Goal: Task Accomplishment & Management: Complete application form

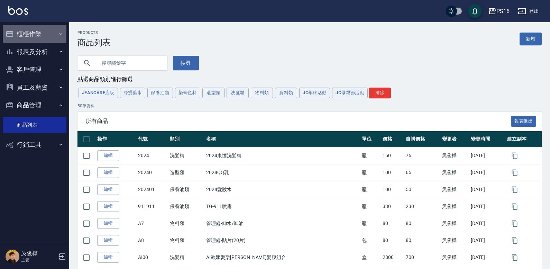
click at [52, 32] on button "櫃檯作業" at bounding box center [35, 34] width 64 height 18
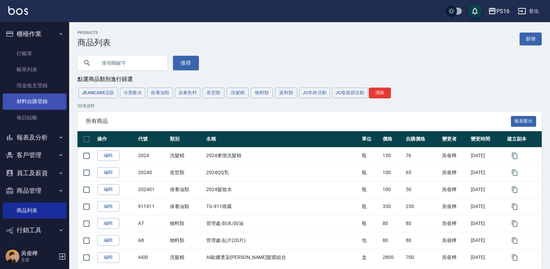
click at [40, 104] on link "材料自購登錄" at bounding box center [35, 101] width 64 height 16
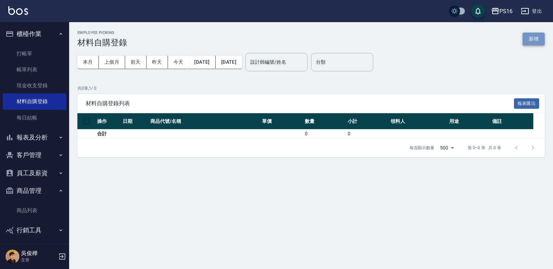
click at [539, 37] on button "新增" at bounding box center [534, 38] width 22 height 13
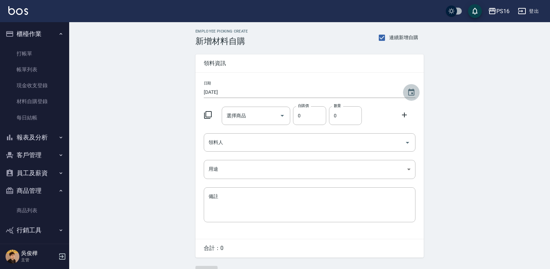
click at [414, 88] on icon "Choose date, selected date is 2025-10-10" at bounding box center [411, 92] width 8 height 8
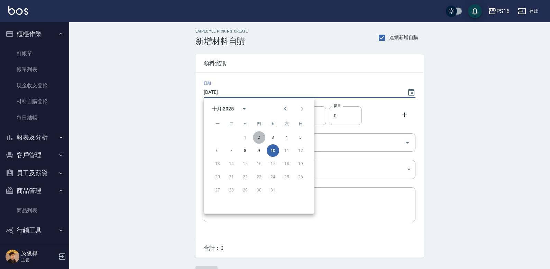
click at [258, 136] on button "2" at bounding box center [259, 137] width 12 height 12
type input "[DATE]"
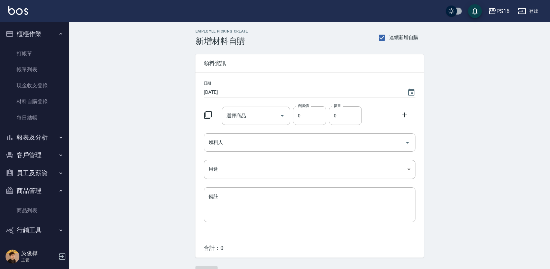
click at [207, 114] on icon at bounding box center [208, 115] width 8 height 8
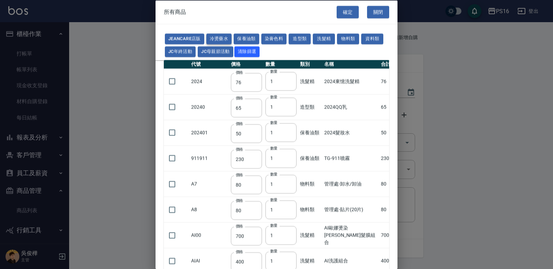
click at [215, 37] on button "冷燙藥水" at bounding box center [219, 39] width 26 height 11
type input "176"
type input "310"
type input "250"
type input "55"
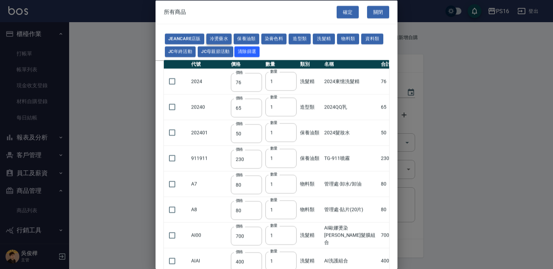
type input "165"
type input "55"
type input "75"
type input "176"
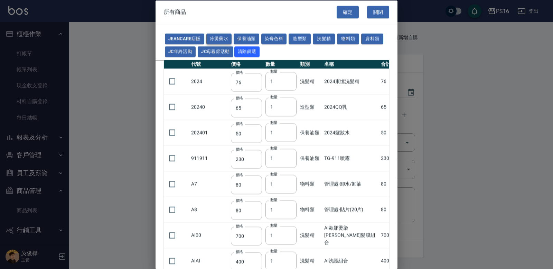
type input "200"
type input "160"
type input "300"
type input "160"
type input "45"
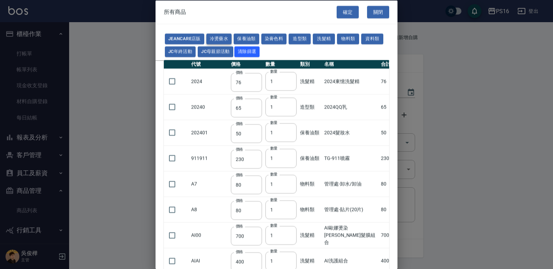
type input "488"
type input "263"
type input "120"
type input "180"
type input "273"
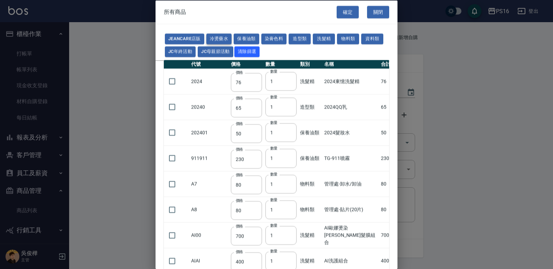
type input "358"
type input "455"
type input "195"
type input "152"
type input "160"
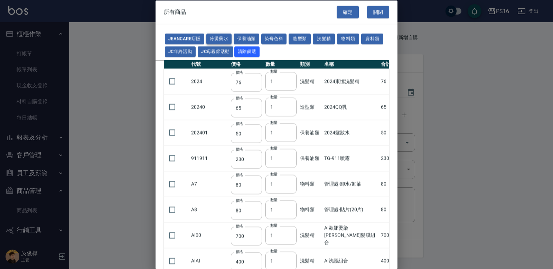
type input "300"
type input "272"
type input "168"
type input "442"
type input "245"
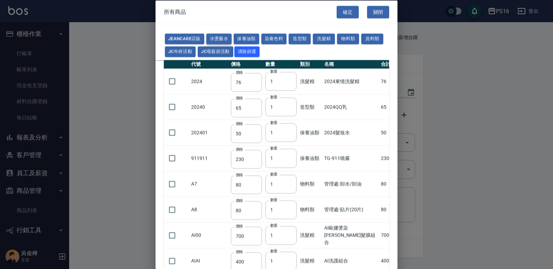
type input "360"
type input "480"
type input "240"
type input "270"
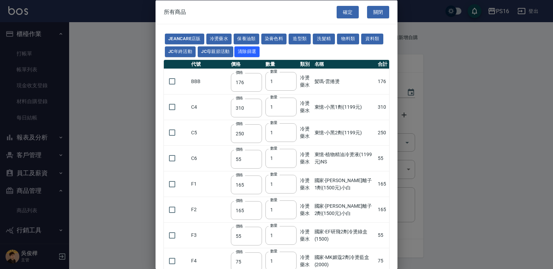
drag, startPoint x: 399, startPoint y: 42, endPoint x: 400, endPoint y: 63, distance: 20.8
click at [400, 63] on div at bounding box center [276, 134] width 553 height 269
click at [224, 37] on button "冷燙藥水" at bounding box center [219, 39] width 26 height 11
click at [281, 40] on button "染膏色料" at bounding box center [274, 39] width 26 height 11
type input "150"
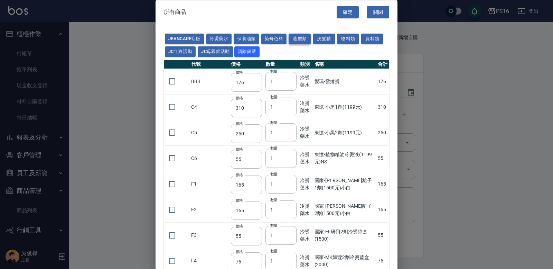
type input "160"
type input "800"
type input "160"
type input "224"
type input "840"
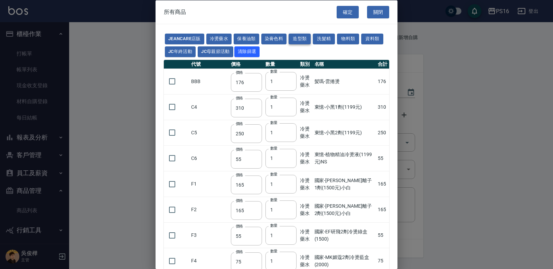
type input "110"
type input "180"
type input "250"
type input "120"
type input "121"
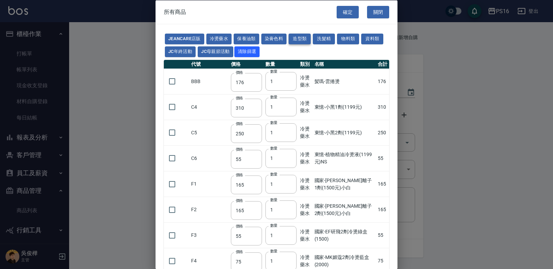
type input "222"
type input "840"
type input "700"
type input "675"
type input "250"
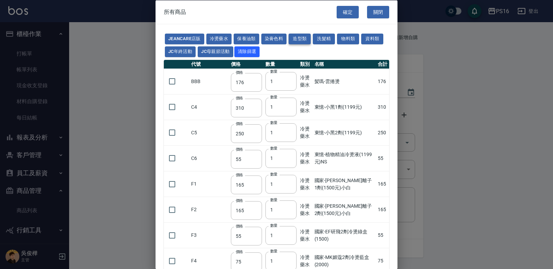
type input "600"
type input "200"
type input "120"
type input "112"
type input "142"
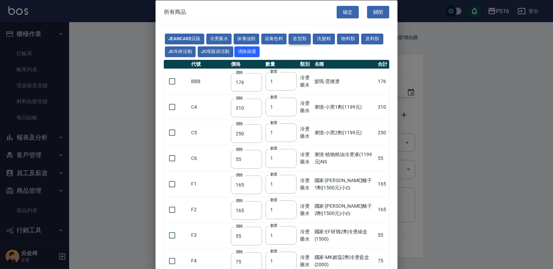
type input "1100"
type input "350"
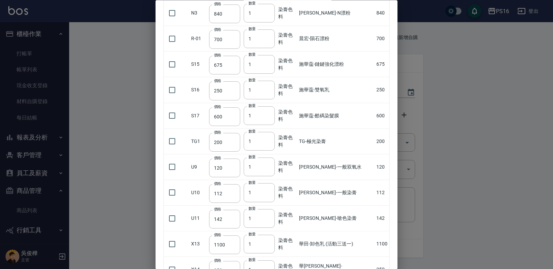
scroll to position [372, 0]
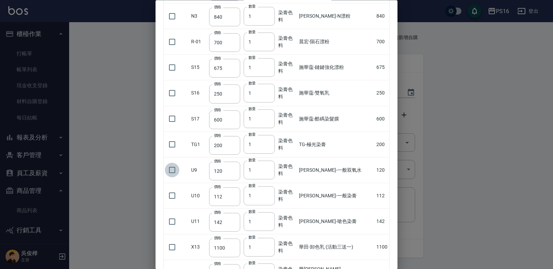
click at [173, 169] on input "checkbox" at bounding box center [172, 170] width 15 height 15
checkbox input "true"
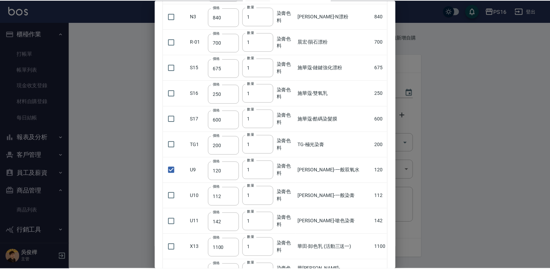
scroll to position [432, 0]
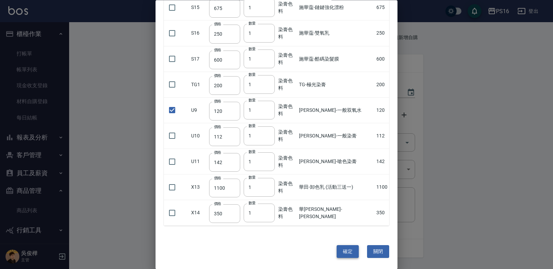
click at [353, 249] on button "確定" at bounding box center [348, 251] width 22 height 13
type input "[PERSON_NAME]-一般双氧水"
type input "120"
type input "1"
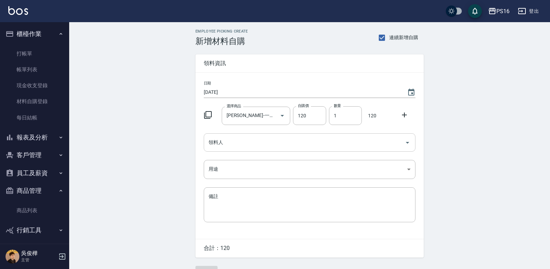
click at [245, 137] on div "領料人" at bounding box center [310, 142] width 212 height 18
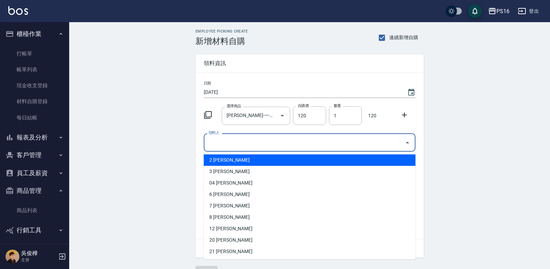
drag, startPoint x: 226, startPoint y: 161, endPoint x: 225, endPoint y: 166, distance: 4.5
click at [226, 161] on li "2 [PERSON_NAME]" at bounding box center [310, 159] width 212 height 11
type input "張華涵"
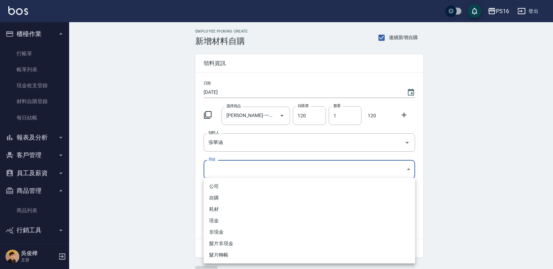
click at [227, 171] on body "PS16 登出 櫃檯作業 打帳單 帳單列表 現金收支登錄 材料自購登錄 每日結帳 報表及分析 報表目錄 店家區間累計表 店家日報表 互助日報表 互助月報表 互…" at bounding box center [276, 142] width 553 height 285
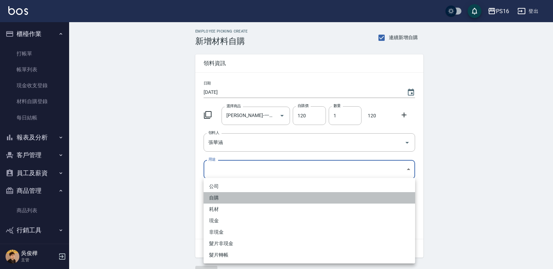
click at [223, 194] on li "自購" at bounding box center [310, 197] width 212 height 11
type input "自購"
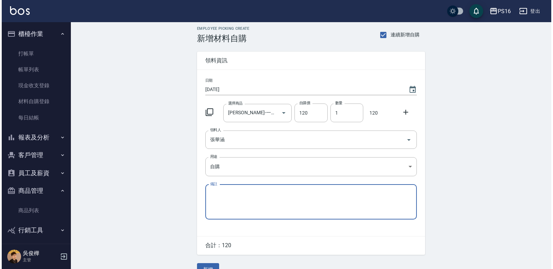
scroll to position [17, 0]
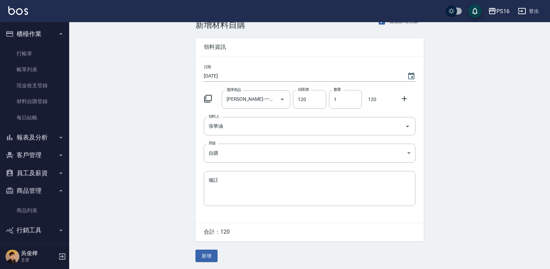
click at [203, 99] on div at bounding box center [210, 98] width 18 height 12
click at [206, 97] on icon at bounding box center [208, 99] width 8 height 8
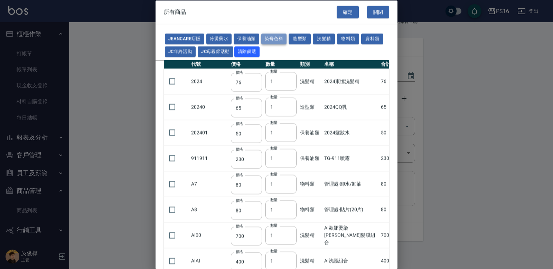
click at [274, 37] on button "染膏色料" at bounding box center [274, 39] width 26 height 11
type input "150"
type input "160"
type input "800"
type input "160"
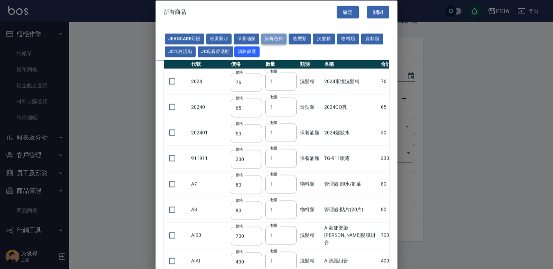
type input "224"
type input "840"
type input "110"
type input "180"
type input "250"
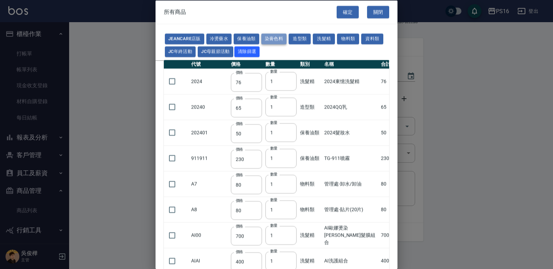
type input "120"
type input "121"
type input "222"
type input "840"
type input "700"
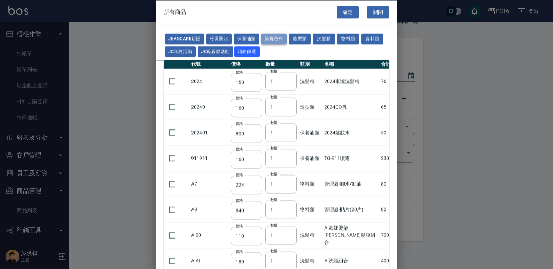
type input "675"
type input "600"
type input "200"
type input "120"
type input "112"
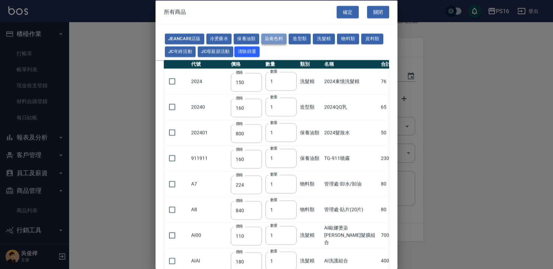
type input "142"
type input "1100"
type input "350"
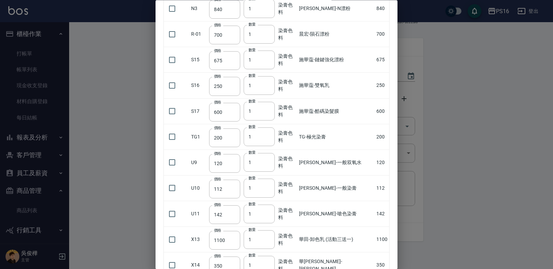
scroll to position [379, 0]
drag, startPoint x: 176, startPoint y: 60, endPoint x: 168, endPoint y: 73, distance: 14.4
click at [176, 60] on input "checkbox" at bounding box center [172, 61] width 15 height 15
checkbox input "true"
click at [171, 84] on input "checkbox" at bounding box center [172, 86] width 15 height 15
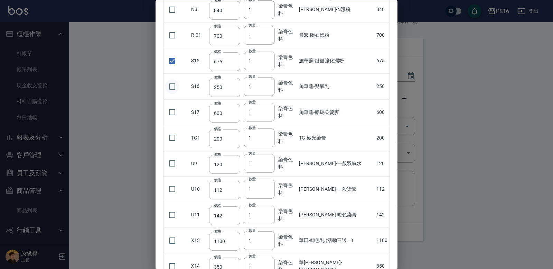
checkbox input "true"
click at [271, 62] on input "1" at bounding box center [259, 61] width 31 height 19
click at [272, 59] on input "2" at bounding box center [259, 61] width 31 height 19
type input "3"
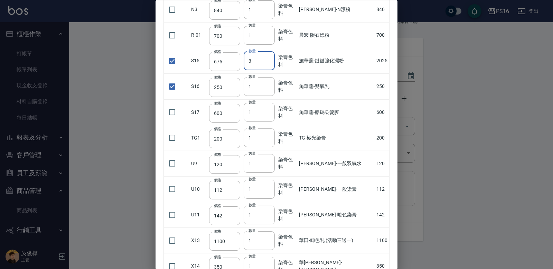
click at [272, 59] on input "3" at bounding box center [259, 61] width 31 height 19
click at [272, 84] on input "2" at bounding box center [259, 86] width 31 height 19
type input "3"
click at [272, 84] on input "3" at bounding box center [259, 86] width 31 height 19
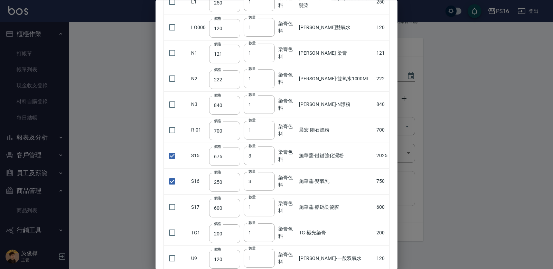
scroll to position [270, 0]
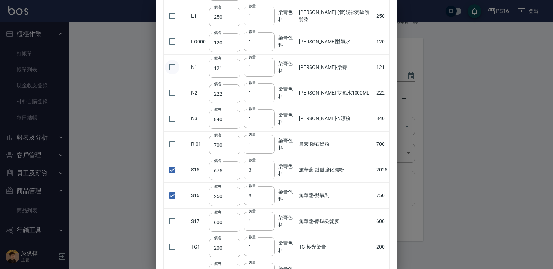
click at [176, 65] on input "checkbox" at bounding box center [172, 67] width 15 height 15
checkbox input "true"
click at [270, 67] on input "2" at bounding box center [259, 67] width 31 height 19
click at [270, 67] on input "3" at bounding box center [259, 67] width 31 height 19
click at [271, 66] on input "4" at bounding box center [259, 67] width 31 height 19
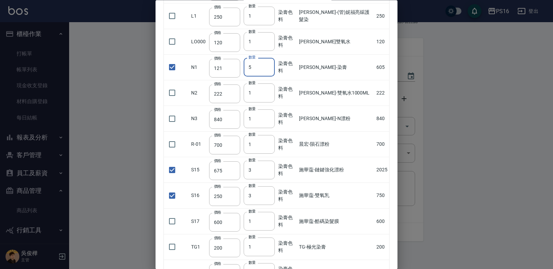
click at [271, 65] on input "5" at bounding box center [259, 67] width 31 height 19
type input "6"
click at [271, 65] on input "6" at bounding box center [259, 67] width 31 height 19
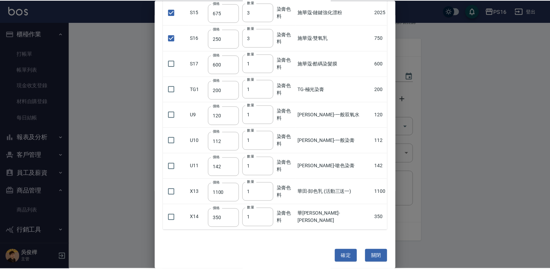
scroll to position [432, 0]
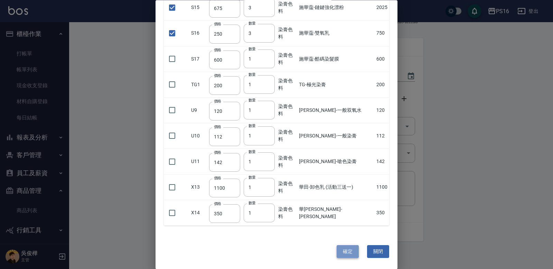
drag, startPoint x: 343, startPoint y: 246, endPoint x: 343, endPoint y: 239, distance: 7.3
click at [343, 246] on button "確定" at bounding box center [348, 251] width 22 height 13
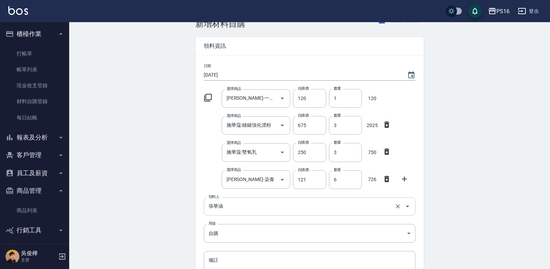
click at [233, 204] on input "張華涵" at bounding box center [300, 206] width 186 height 12
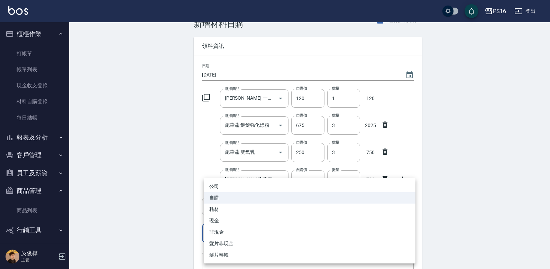
click at [245, 228] on body "PS16 登出 櫃檯作業 打帳單 帳單列表 現金收支登錄 材料自購登錄 每日結帳 報表及分析 報表目錄 店家區間累計表 店家日報表 互助日報表 互助月報表 互…" at bounding box center [275, 166] width 550 height 366
click at [526, 195] on div at bounding box center [276, 134] width 553 height 269
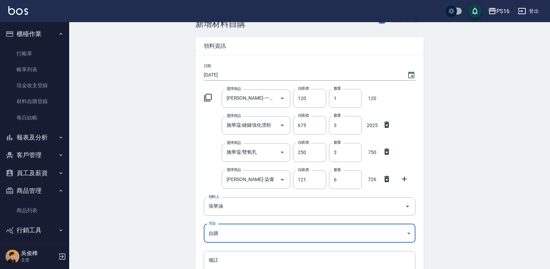
scroll to position [98, 0]
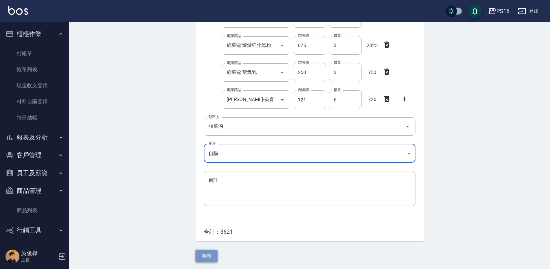
click at [214, 251] on button "新增" at bounding box center [206, 255] width 22 height 13
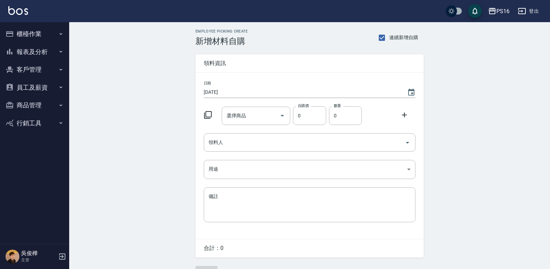
click at [207, 111] on icon at bounding box center [208, 115] width 8 height 8
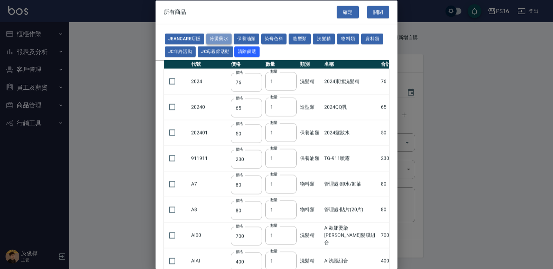
click at [211, 37] on button "冷燙藥水" at bounding box center [219, 39] width 26 height 11
type input "176"
type input "310"
type input "250"
type input "55"
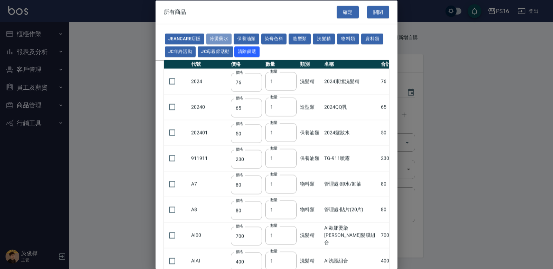
type input "165"
type input "55"
type input "75"
type input "176"
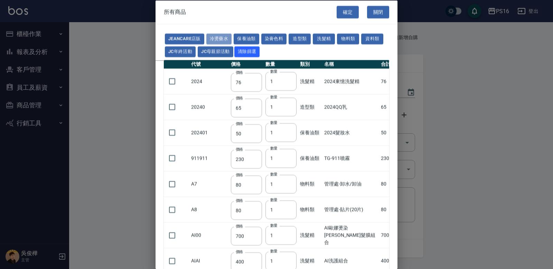
type input "200"
type input "160"
type input "300"
type input "160"
type input "45"
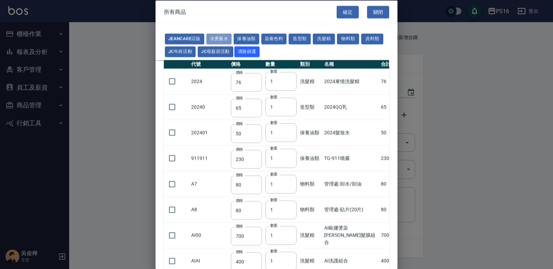
type input "488"
type input "263"
type input "120"
type input "180"
type input "273"
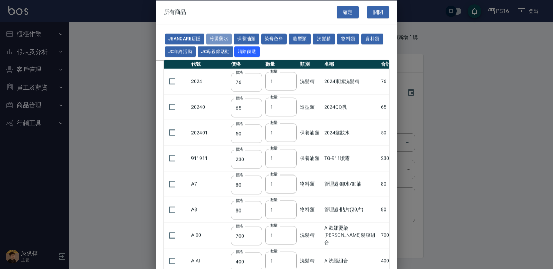
type input "358"
type input "455"
type input "195"
type input "152"
type input "160"
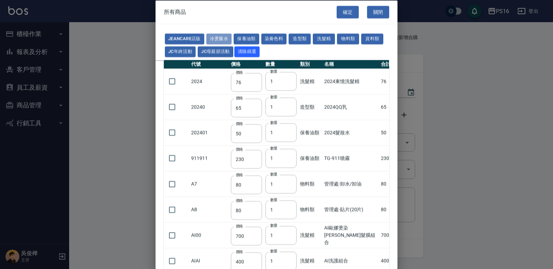
type input "300"
type input "272"
type input "168"
type input "442"
type input "245"
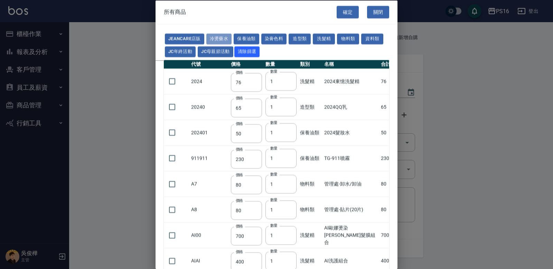
type input "360"
type input "480"
type input "240"
type input "270"
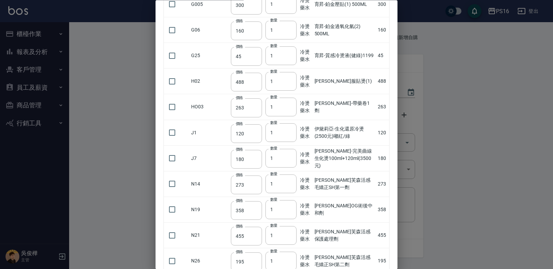
scroll to position [357, 0]
click at [170, 158] on input "checkbox" at bounding box center [172, 159] width 15 height 15
checkbox input "true"
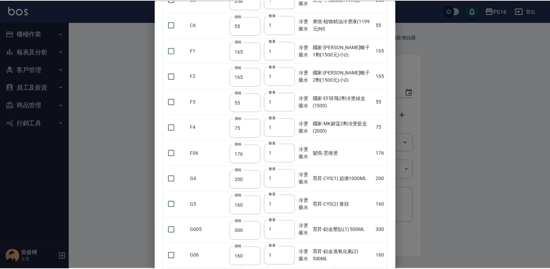
scroll to position [0, 0]
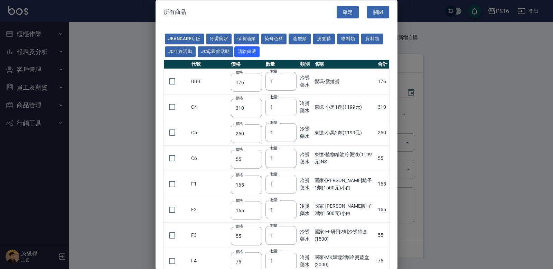
click at [333, 5] on div "所有商品 確定 關閉" at bounding box center [277, 12] width 242 height 24
drag, startPoint x: 340, startPoint y: 11, endPoint x: 340, endPoint y: 16, distance: 4.8
click at [340, 13] on button "確定" at bounding box center [348, 12] width 22 height 13
type input "[PERSON_NAME]-完美曲線生化燙100ml+120ml(3500元)"
type input "180"
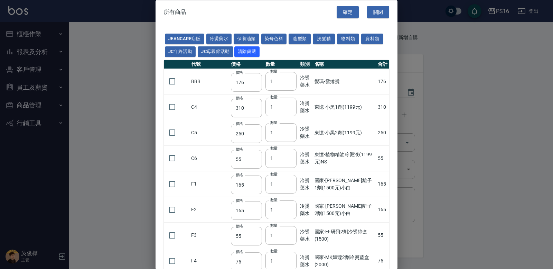
type input "1"
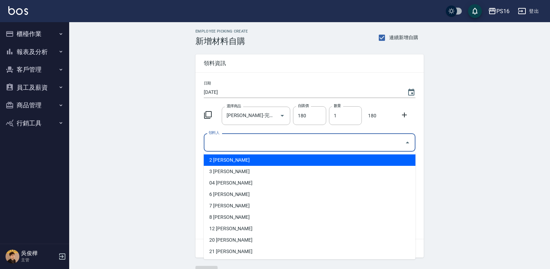
drag, startPoint x: 236, startPoint y: 141, endPoint x: 234, endPoint y: 145, distance: 4.3
click at [236, 141] on input "領料人" at bounding box center [304, 142] width 195 height 12
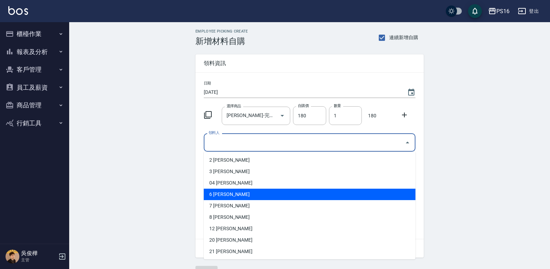
click at [225, 193] on li "6 [PERSON_NAME]" at bounding box center [310, 193] width 212 height 11
type input "吳俊樺"
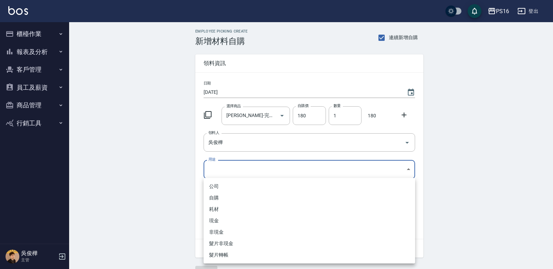
click at [226, 169] on body "PS16 登出 櫃檯作業 打帳單 帳單列表 現金收支登錄 材料自購登錄 每日結帳 報表及分析 報表目錄 店家區間累計表 店家日報表 互助日報表 互助月報表 互…" at bounding box center [276, 142] width 553 height 285
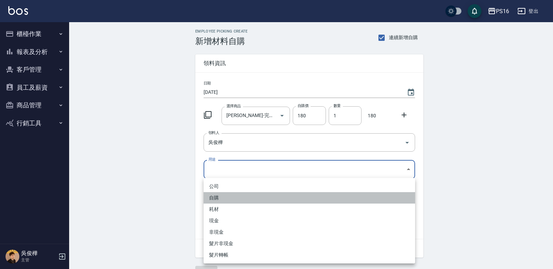
click at [221, 193] on li "自購" at bounding box center [310, 197] width 212 height 11
type input "自購"
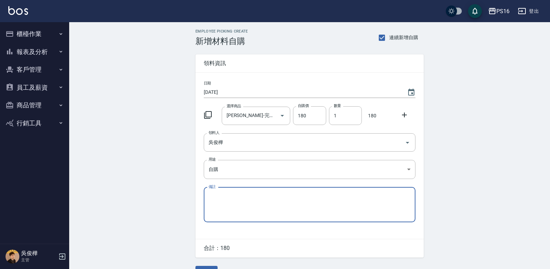
scroll to position [17, 0]
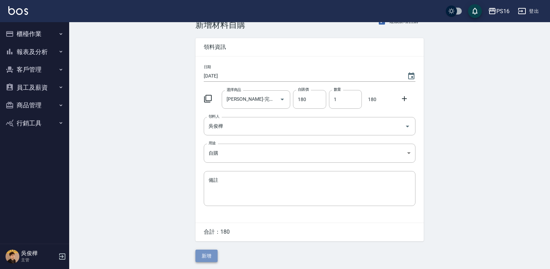
click at [200, 253] on button "新增" at bounding box center [206, 255] width 22 height 13
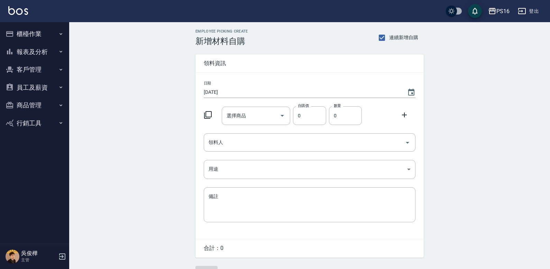
click at [207, 115] on icon at bounding box center [208, 115] width 8 height 8
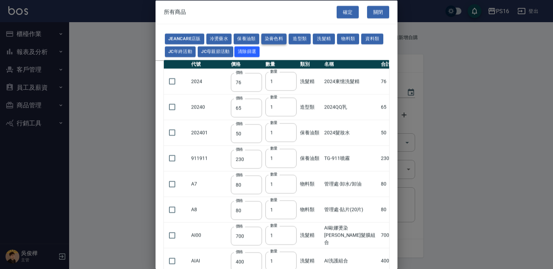
click at [268, 35] on button "染膏色料" at bounding box center [274, 39] width 26 height 11
type input "150"
type input "160"
type input "800"
type input "160"
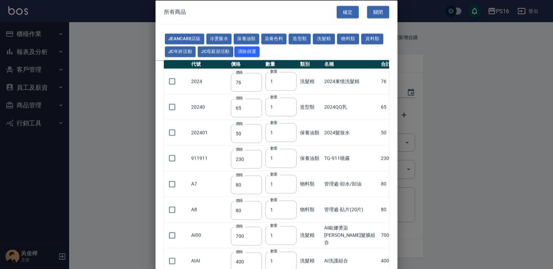
type input "224"
type input "840"
type input "110"
type input "180"
type input "250"
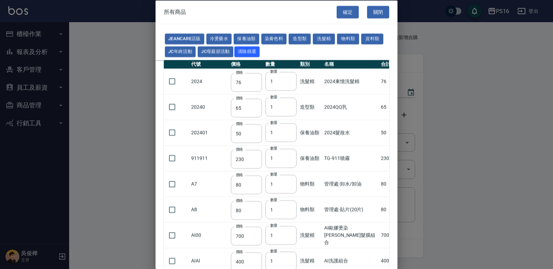
type input "120"
type input "121"
type input "222"
type input "840"
type input "700"
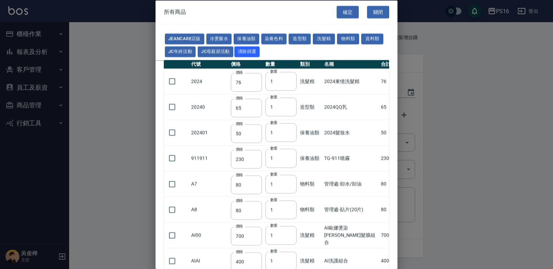
type input "675"
type input "600"
type input "200"
type input "120"
type input "112"
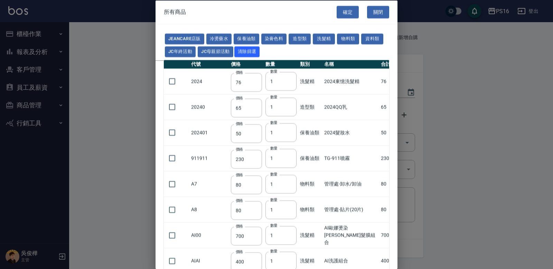
type input "142"
type input "1100"
type input "350"
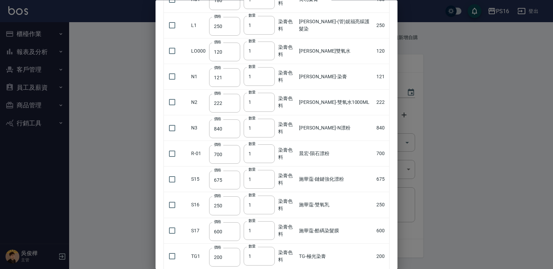
scroll to position [287, 0]
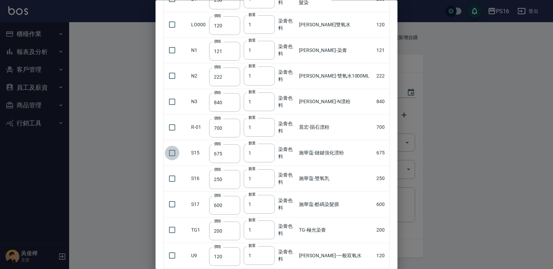
click at [174, 149] on input "checkbox" at bounding box center [172, 153] width 15 height 15
checkbox input "true"
click at [171, 176] on input "checkbox" at bounding box center [172, 178] width 15 height 15
checkbox input "true"
type input "2"
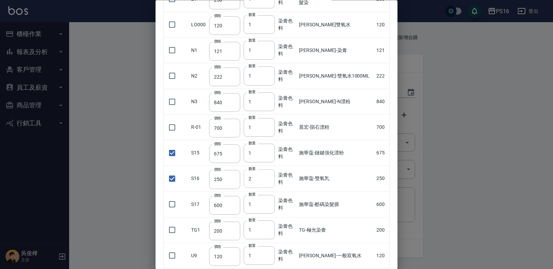
click at [271, 177] on input "2" at bounding box center [259, 178] width 31 height 19
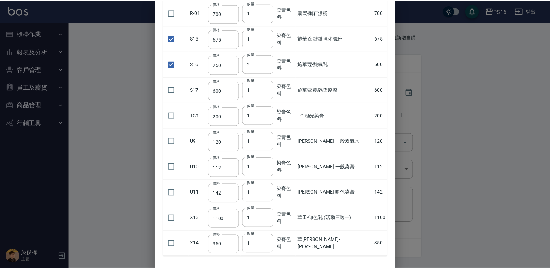
scroll to position [432, 0]
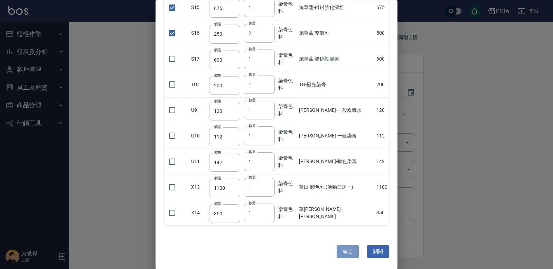
click at [353, 250] on button "確定" at bounding box center [348, 251] width 22 height 13
type input "施華蔻-鏈鍵強化漂粉"
type input "675"
type input "1"
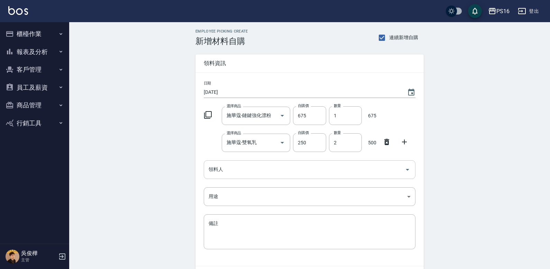
click at [213, 174] on input "領料人" at bounding box center [304, 169] width 195 height 12
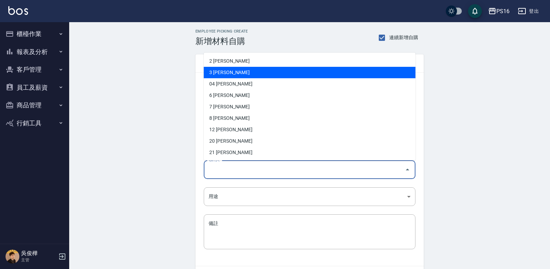
drag, startPoint x: 222, startPoint y: 73, endPoint x: 222, endPoint y: 77, distance: 4.8
click at [222, 73] on li "3 [PERSON_NAME]" at bounding box center [310, 72] width 212 height 11
type input "簡伃伶"
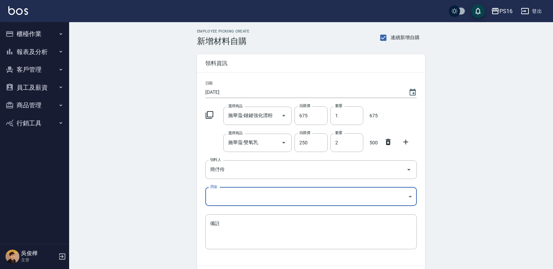
click at [218, 191] on body "PS16 登出 櫃檯作業 打帳單 帳單列表 現金收支登錄 材料自購登錄 每日結帳 報表及分析 報表目錄 店家區間累計表 店家日報表 互助日報表 互助月報表 互…" at bounding box center [276, 156] width 553 height 312
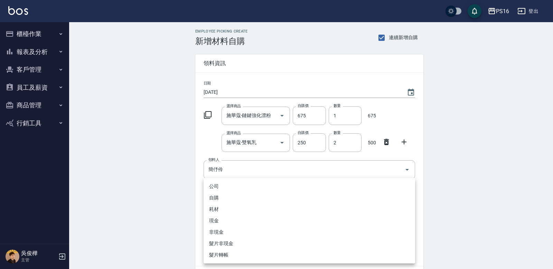
click at [214, 196] on li "自購" at bounding box center [310, 197] width 212 height 11
type input "自購"
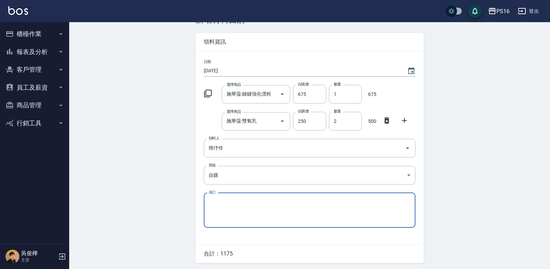
scroll to position [44, 0]
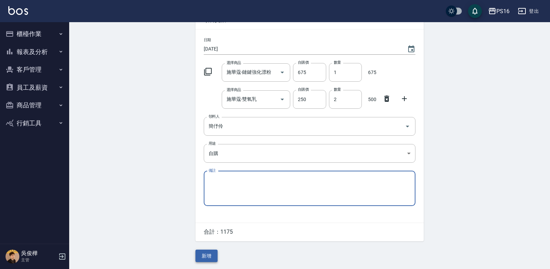
click at [202, 252] on button "新增" at bounding box center [206, 255] width 22 height 13
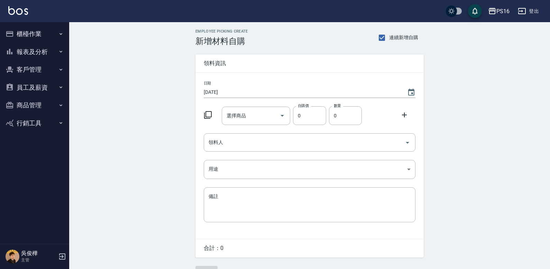
click at [209, 115] on icon at bounding box center [208, 115] width 8 height 8
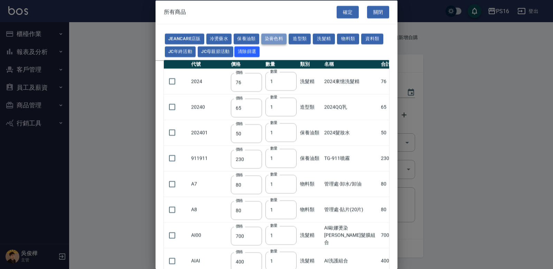
click at [269, 36] on button "染膏色料" at bounding box center [274, 39] width 26 height 11
type input "150"
type input "160"
type input "800"
type input "160"
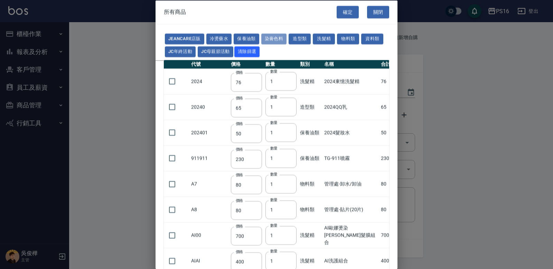
type input "224"
type input "840"
type input "110"
type input "180"
type input "250"
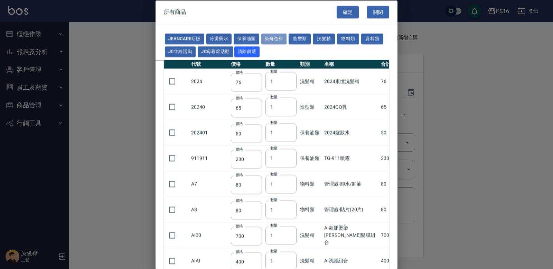
type input "120"
type input "121"
type input "222"
type input "840"
type input "700"
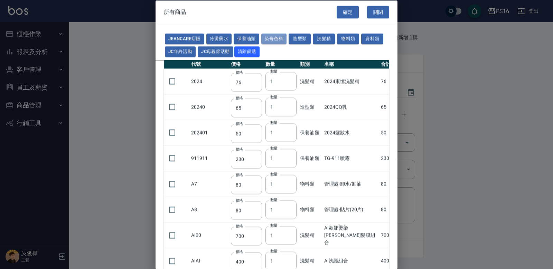
type input "675"
type input "600"
type input "200"
type input "120"
type input "112"
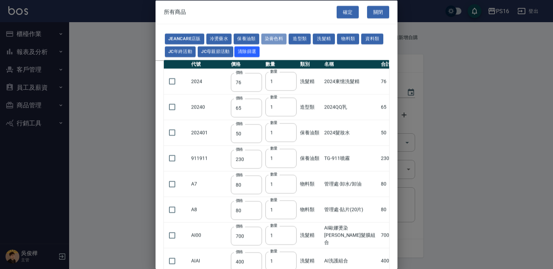
type input "142"
type input "1100"
type input "350"
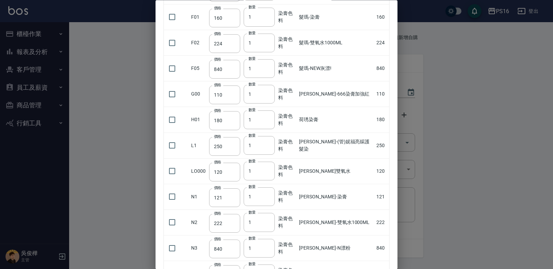
scroll to position [150, 0]
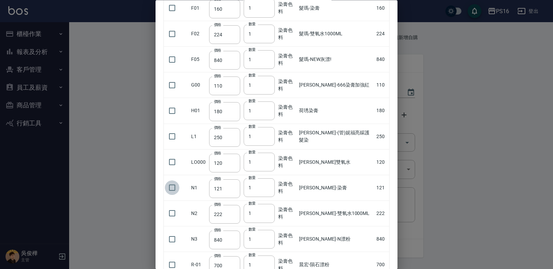
click at [176, 187] on input "checkbox" at bounding box center [172, 187] width 15 height 15
checkbox input "true"
click at [270, 185] on input "2" at bounding box center [259, 187] width 31 height 19
click at [270, 185] on input "3" at bounding box center [259, 187] width 31 height 19
click at [270, 185] on input "4" at bounding box center [259, 187] width 31 height 19
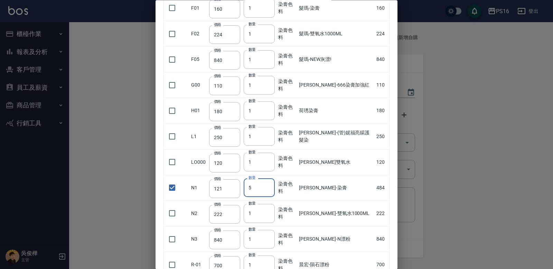
click at [270, 185] on input "5" at bounding box center [259, 187] width 31 height 19
click at [271, 185] on input "6" at bounding box center [259, 187] width 31 height 19
click at [271, 185] on input "7" at bounding box center [259, 187] width 31 height 19
click at [271, 185] on input "8" at bounding box center [259, 187] width 31 height 19
type input "9"
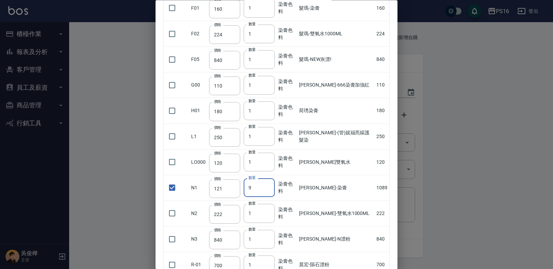
click at [271, 185] on input "9" at bounding box center [259, 187] width 31 height 19
drag, startPoint x: 393, startPoint y: 118, endPoint x: 396, endPoint y: 167, distance: 49.1
click at [395, 169] on div "所有商品 確定 關閉 JeanCare店販 冷燙藥水 保養油類 染膏色料 造型類 洗髮精 物料類 資料類 JC年終活動 JC母親節活動 清除篩選 代號 價格 …" at bounding box center [277, 134] width 242 height 269
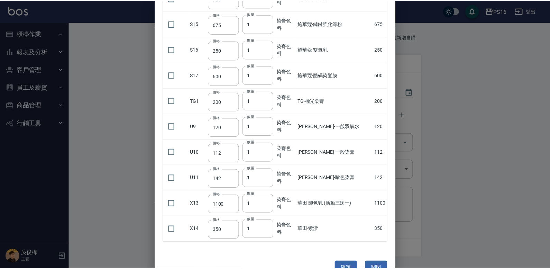
scroll to position [432, 0]
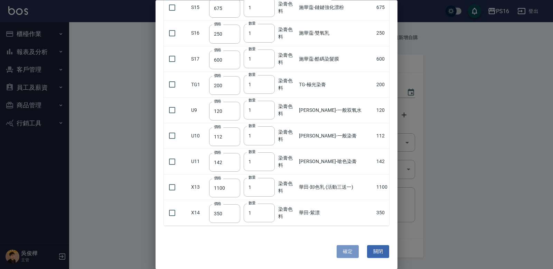
drag, startPoint x: 348, startPoint y: 252, endPoint x: 342, endPoint y: 244, distance: 9.6
click at [348, 251] on button "確定" at bounding box center [348, 251] width 22 height 13
type input "[PERSON_NAME]-染膏"
type input "121"
type input "9"
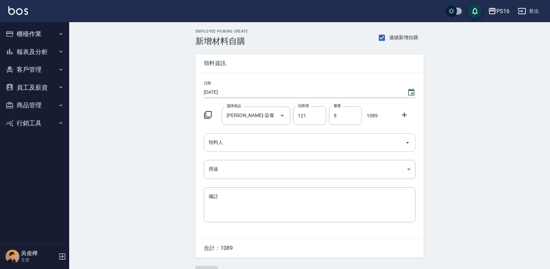
click at [264, 139] on input "領料人" at bounding box center [304, 142] width 195 height 12
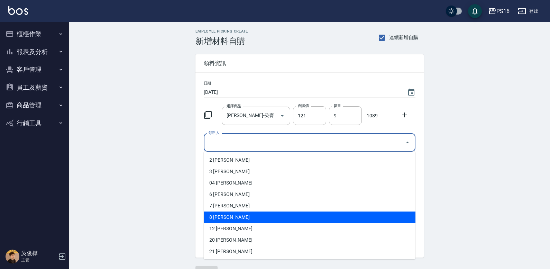
click at [227, 214] on li "8 [PERSON_NAME]" at bounding box center [310, 216] width 212 height 11
type input "簡君文"
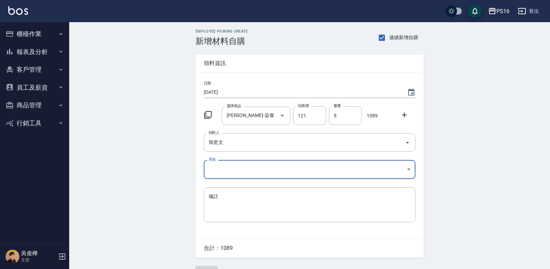
click at [222, 168] on body "PS16 登出 櫃檯作業 打帳單 帳單列表 現金收支登錄 材料自購登錄 每日結帳 報表及分析 報表目錄 店家區間累計表 店家日報表 互助日報表 互助月報表 互…" at bounding box center [275, 142] width 550 height 285
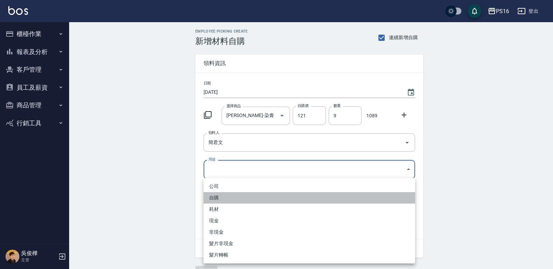
click at [218, 196] on li "自購" at bounding box center [310, 197] width 212 height 11
type input "自購"
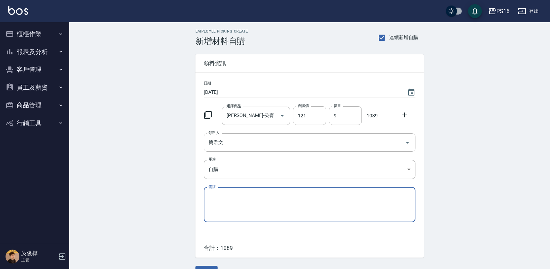
scroll to position [17, 0]
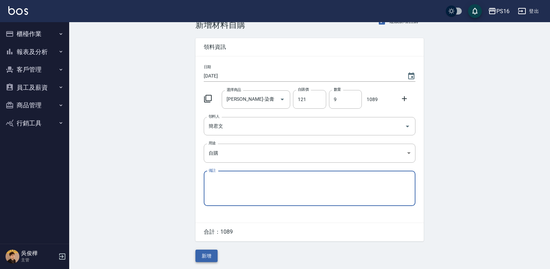
click at [209, 255] on button "新增" at bounding box center [206, 255] width 22 height 13
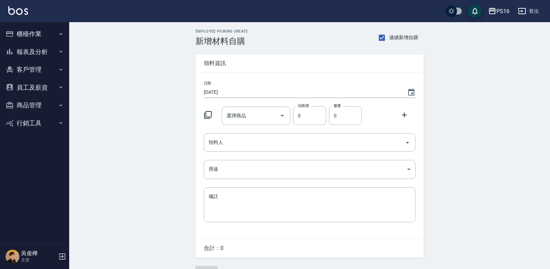
click at [207, 114] on icon at bounding box center [208, 115] width 8 height 8
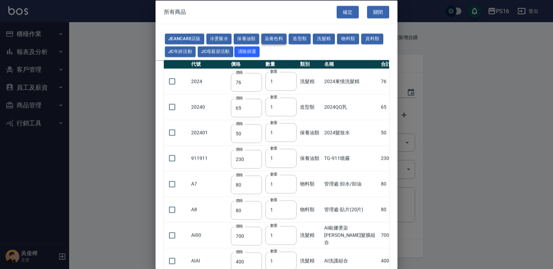
click at [270, 38] on button "染膏色料" at bounding box center [274, 39] width 26 height 11
type input "150"
type input "160"
type input "800"
type input "160"
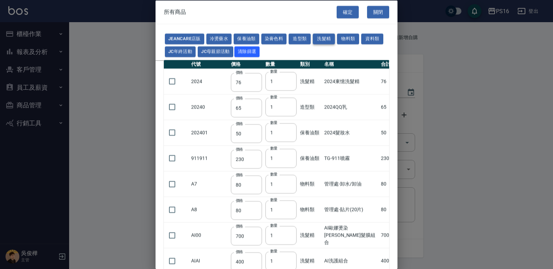
type input "224"
type input "840"
type input "110"
type input "180"
type input "250"
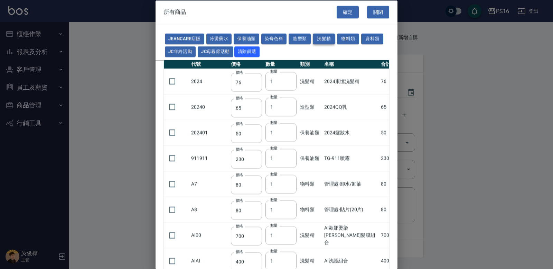
type input "120"
type input "121"
type input "222"
type input "840"
type input "700"
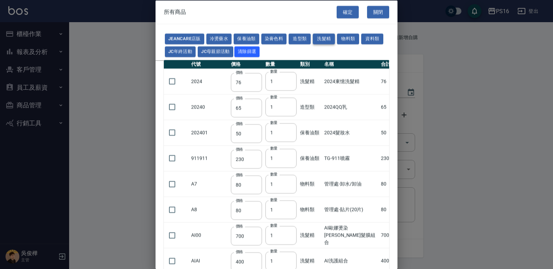
type input "675"
type input "600"
type input "200"
type input "120"
type input "112"
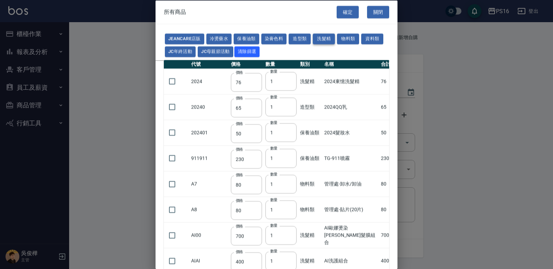
type input "142"
type input "1100"
type input "350"
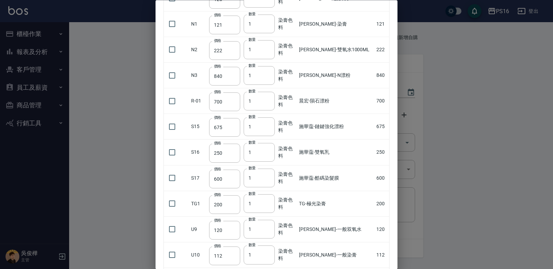
scroll to position [309, 0]
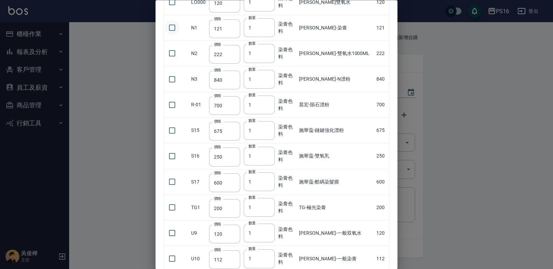
click at [169, 29] on input "checkbox" at bounding box center [172, 28] width 15 height 15
checkbox input "true"
click at [396, 141] on div "所有商品 確定 關閉 JeanCare店販 冷燙藥水 保養油類 染膏色料 造型類 洗髮精 物料類 資料類 JC年終活動 JC母親節活動 清除篩選 代號 價格 …" at bounding box center [276, 134] width 553 height 269
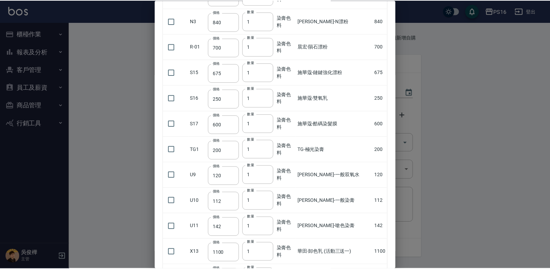
scroll to position [432, 0]
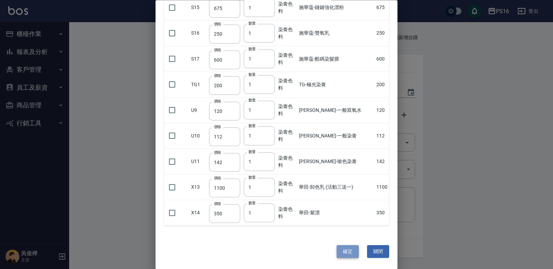
click at [344, 249] on button "確定" at bounding box center [348, 251] width 22 height 13
type input "[PERSON_NAME]-染膏"
type input "121"
type input "1"
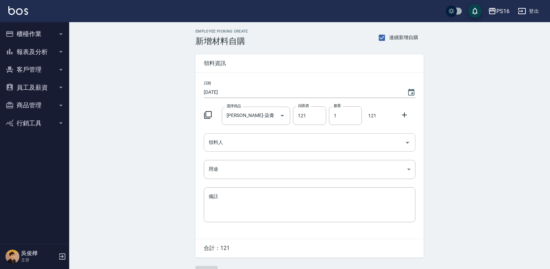
click at [240, 146] on input "領料人" at bounding box center [304, 142] width 195 height 12
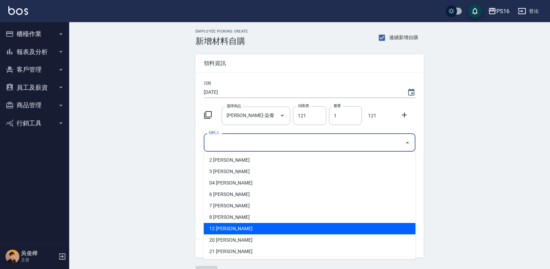
click at [228, 228] on li "12 [PERSON_NAME]" at bounding box center [310, 228] width 212 height 11
type input "[PERSON_NAME]"
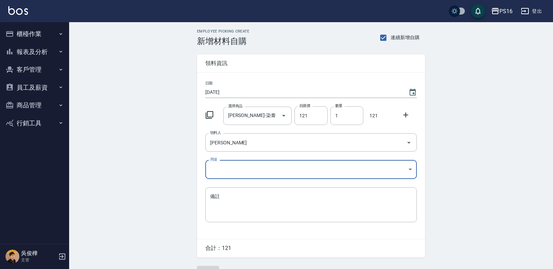
click at [223, 162] on body "PS16 登出 櫃檯作業 打帳單 帳單列表 現金收支登錄 材料自購登錄 每日結帳 報表及分析 報表目錄 店家區間累計表 店家日報表 互助日報表 互助月報表 互…" at bounding box center [276, 142] width 553 height 285
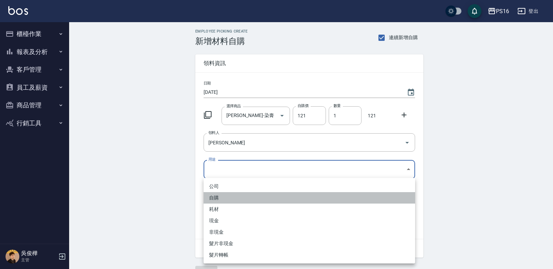
click at [216, 197] on li "自購" at bounding box center [310, 197] width 212 height 11
type input "自購"
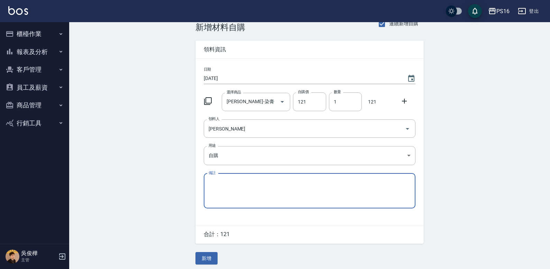
scroll to position [17, 0]
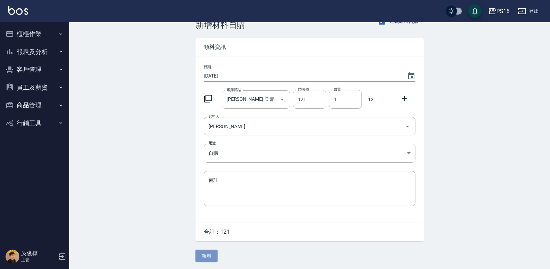
click at [213, 251] on button "新增" at bounding box center [206, 255] width 22 height 13
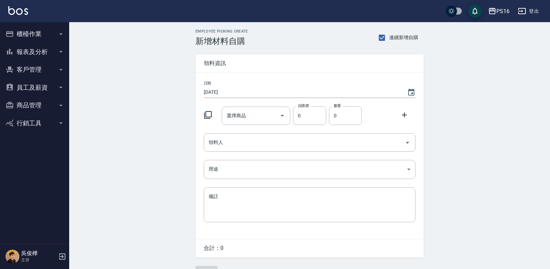
click at [209, 112] on icon at bounding box center [208, 115] width 8 height 8
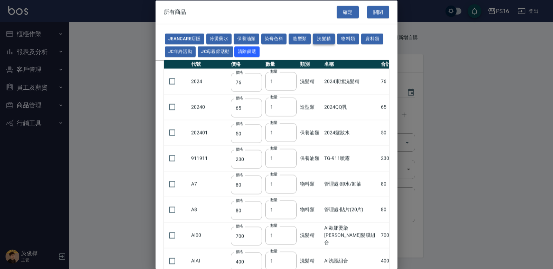
click at [317, 40] on button "洗髮精" at bounding box center [324, 39] width 22 height 11
type input "700"
type input "400"
type input "600"
type input "420"
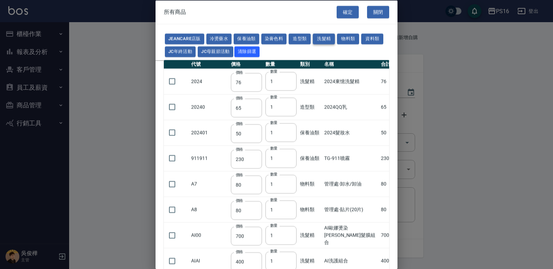
type input "175"
type input "455"
type input "100"
type input "390"
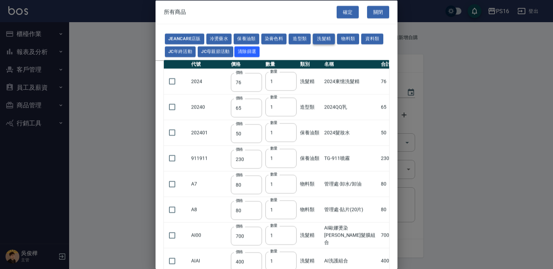
type input "592"
type input "630"
type input "448"
type input "200"
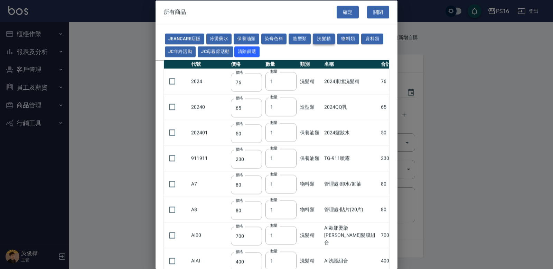
type input "420"
type input "990"
type input "416"
type input "900"
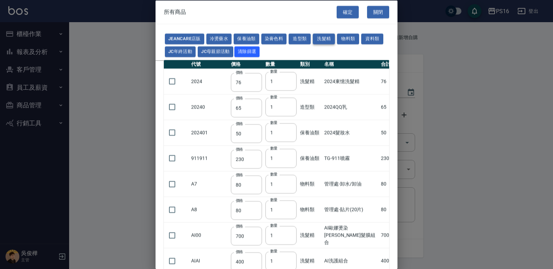
type input "308"
type input "500"
type input "650"
type input "500"
type input "450"
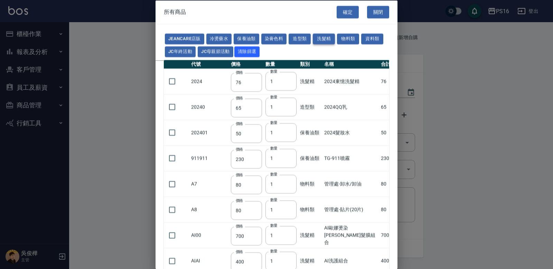
type input "1200"
type input "760"
type input "560"
type input "520"
type input "140"
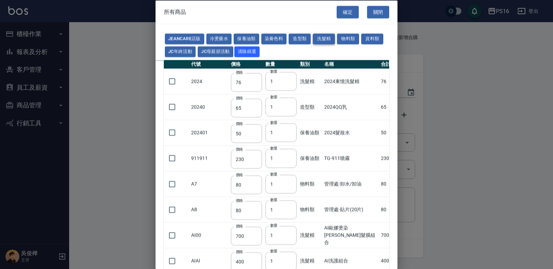
type input "483"
type input "518"
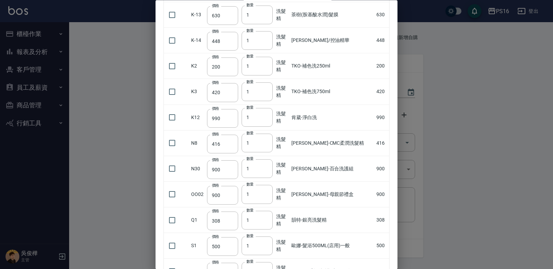
scroll to position [380, 0]
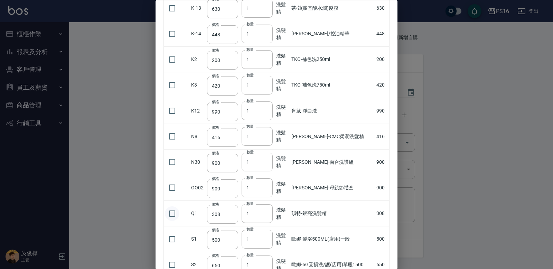
click at [171, 211] on input "checkbox" at bounding box center [172, 213] width 15 height 15
checkbox input "true"
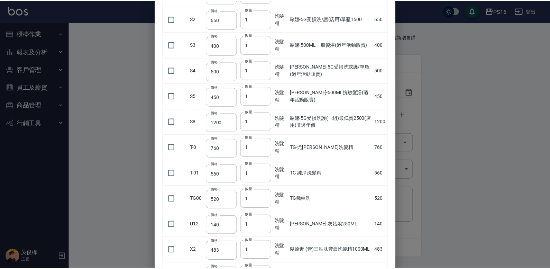
scroll to position [739, 0]
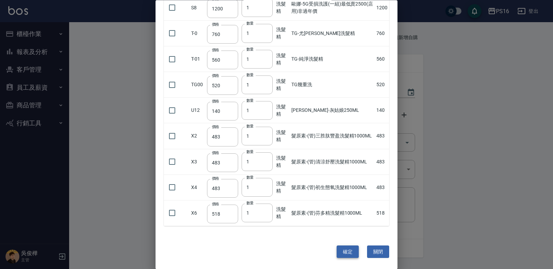
click at [349, 250] on button "確定" at bounding box center [348, 251] width 22 height 13
type input "韻特-銀亮洗髮精"
type input "308"
type input "1"
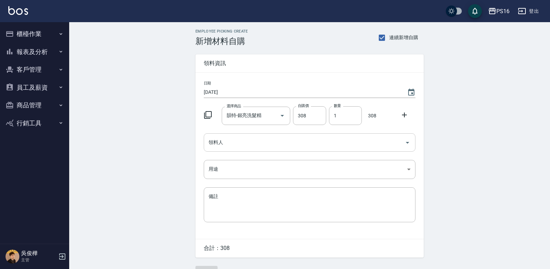
click at [256, 148] on input "領料人" at bounding box center [304, 142] width 195 height 12
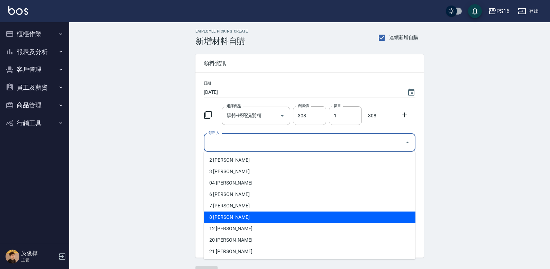
click at [235, 215] on li "8 [PERSON_NAME]" at bounding box center [310, 216] width 212 height 11
type input "簡君文"
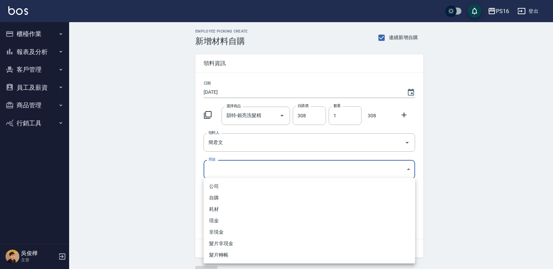
click at [221, 169] on body "PS16 登出 櫃檯作業 打帳單 帳單列表 現金收支登錄 材料自購登錄 每日結帳 報表及分析 報表目錄 店家區間累計表 店家日報表 互助日報表 互助月報表 互…" at bounding box center [276, 142] width 553 height 285
click at [217, 195] on li "自購" at bounding box center [310, 197] width 212 height 11
type input "自購"
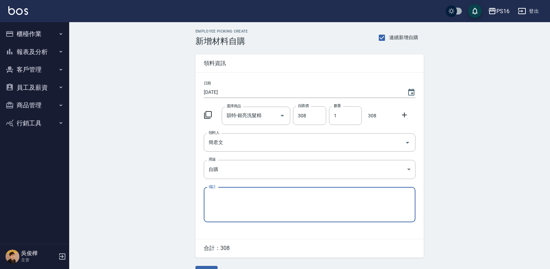
scroll to position [17, 0]
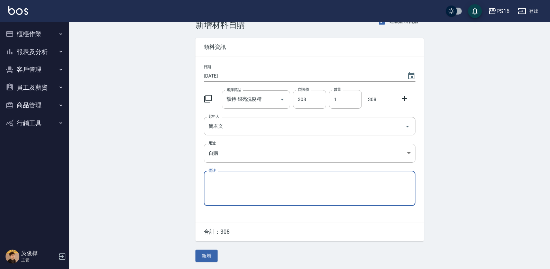
click at [208, 256] on button "新增" at bounding box center [206, 255] width 22 height 13
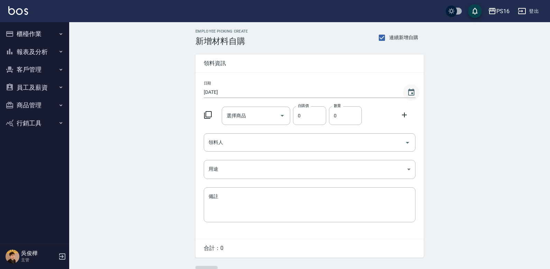
drag, startPoint x: 410, startPoint y: 93, endPoint x: 404, endPoint y: 95, distance: 6.6
click at [410, 93] on icon "Choose date, selected date is 2025-10-02" at bounding box center [411, 92] width 8 height 8
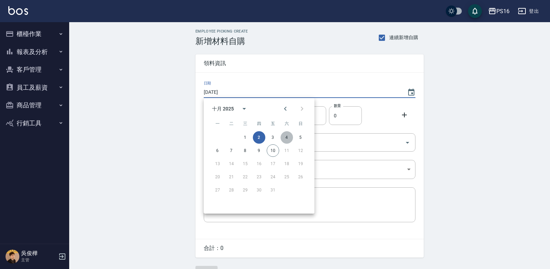
click at [287, 137] on button "4" at bounding box center [286, 137] width 12 height 12
type input "[DATE]"
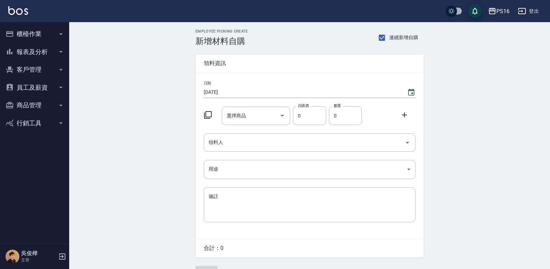
click at [208, 115] on icon at bounding box center [208, 115] width 8 height 8
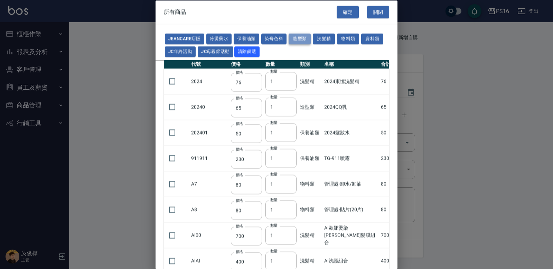
click at [303, 38] on button "造型類" at bounding box center [300, 39] width 22 height 11
type input "65"
type input "150"
type input "145"
type input "170"
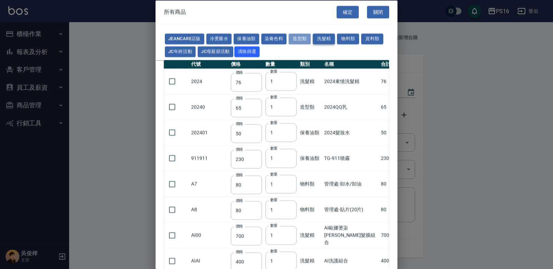
type input "280"
type input "440"
type input "110"
type input "312"
type input "328"
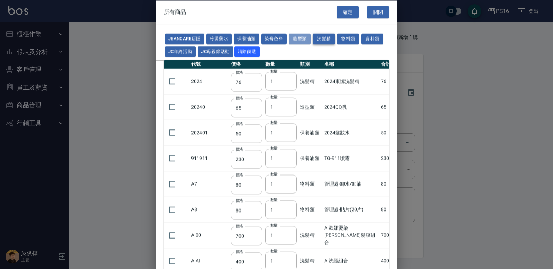
type input "298"
type input "119"
type input "405"
type input "338"
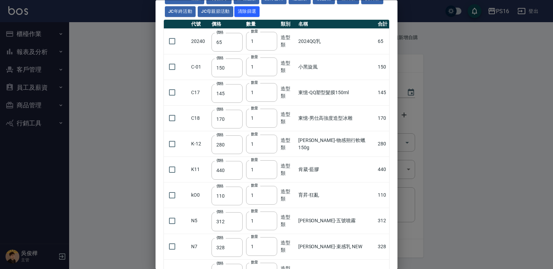
scroll to position [42, 0]
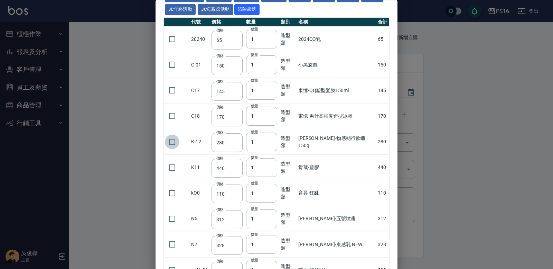
click at [170, 138] on input "checkbox" at bounding box center [172, 141] width 15 height 15
checkbox input "true"
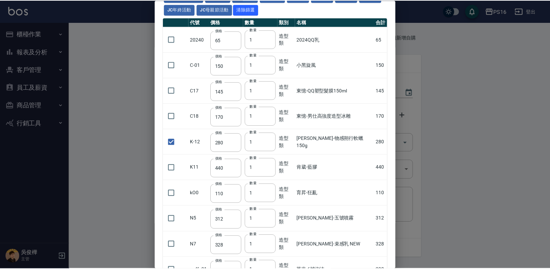
scroll to position [0, 0]
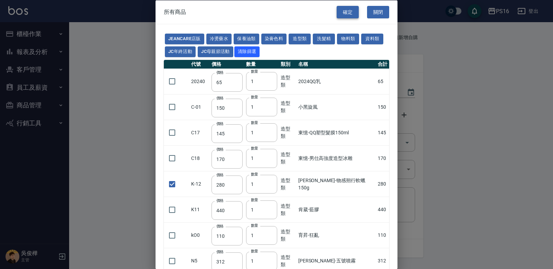
click at [346, 14] on button "確定" at bounding box center [348, 12] width 22 height 13
type input "[PERSON_NAME]-物感朔行軟蠟150g"
type input "280"
type input "1"
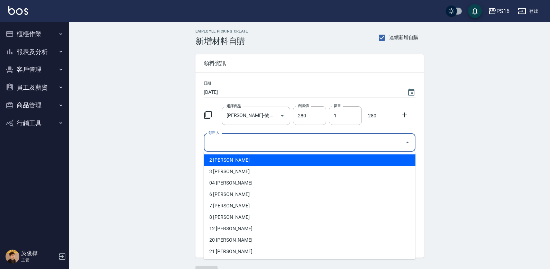
click at [249, 141] on input "領料人" at bounding box center [304, 142] width 195 height 12
click at [232, 160] on li "2 [PERSON_NAME]" at bounding box center [310, 159] width 212 height 11
type input "張華涵"
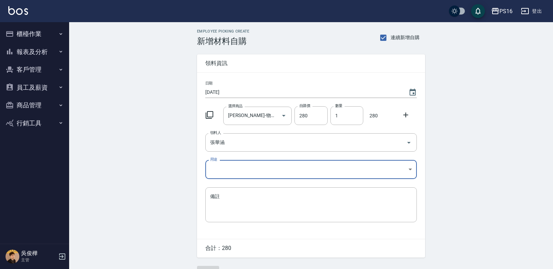
click at [222, 171] on body "PS16 登出 櫃檯作業 打帳單 帳單列表 現金收支登錄 材料自購登錄 每日結帳 報表及分析 報表目錄 店家區間累計表 店家日報表 互助日報表 互助月報表 互…" at bounding box center [276, 142] width 553 height 285
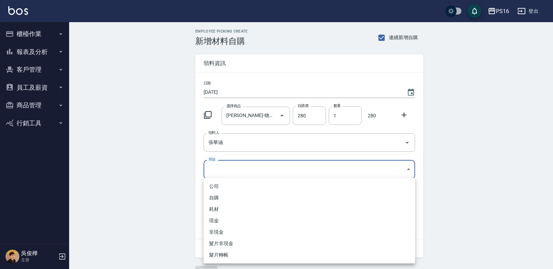
click at [218, 194] on li "自購" at bounding box center [310, 197] width 212 height 11
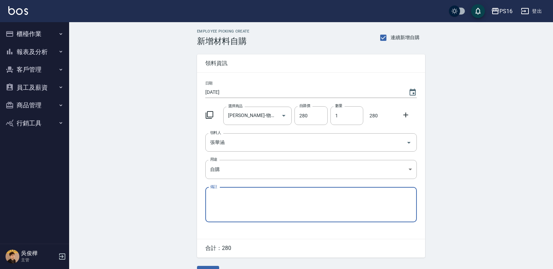
type input "自購"
click at [207, 112] on icon at bounding box center [208, 115] width 8 height 8
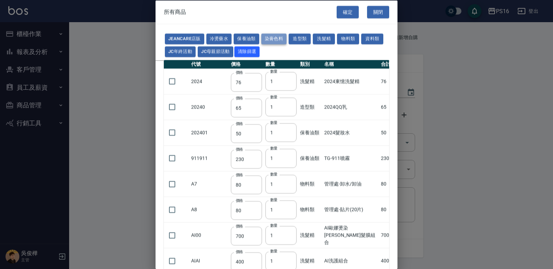
click at [276, 36] on button "染膏色料" at bounding box center [274, 39] width 26 height 11
type input "150"
type input "160"
type input "800"
type input "160"
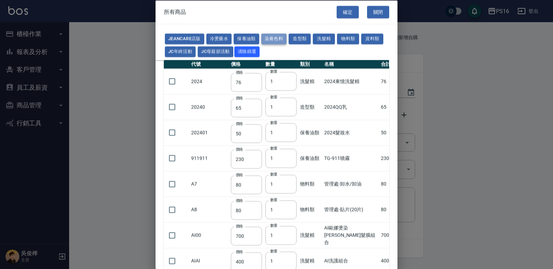
type input "224"
type input "840"
type input "110"
type input "180"
type input "250"
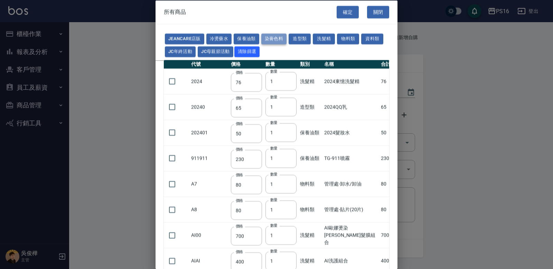
type input "120"
type input "121"
type input "222"
type input "840"
type input "700"
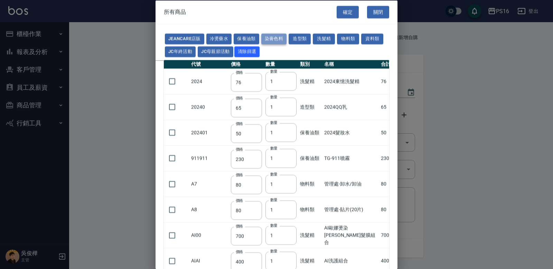
type input "675"
type input "600"
type input "200"
type input "120"
type input "112"
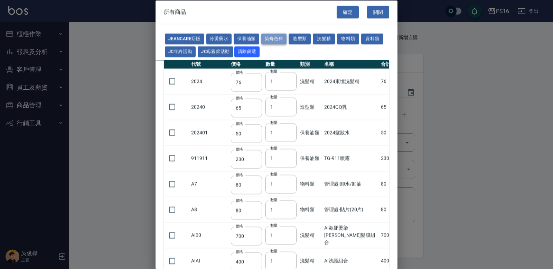
type input "142"
type input "1100"
type input "350"
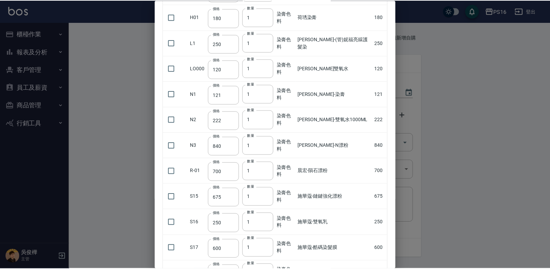
scroll to position [432, 0]
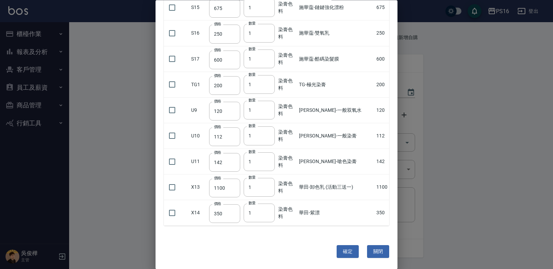
drag, startPoint x: 174, startPoint y: 137, endPoint x: 179, endPoint y: 148, distance: 12.4
click at [174, 137] on input "checkbox" at bounding box center [172, 136] width 15 height 15
checkbox input "true"
click at [177, 157] on input "checkbox" at bounding box center [172, 161] width 15 height 15
checkbox input "true"
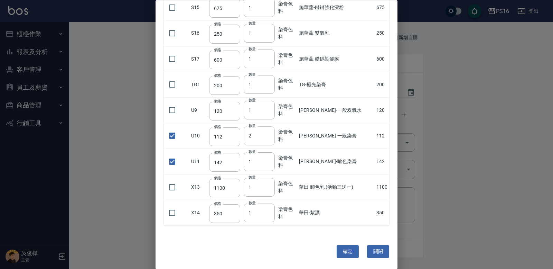
click at [269, 134] on input "2" at bounding box center [259, 136] width 31 height 19
click at [269, 134] on input "3" at bounding box center [259, 136] width 31 height 19
click at [269, 134] on input "4" at bounding box center [259, 136] width 31 height 19
click at [269, 134] on input "5" at bounding box center [259, 136] width 31 height 19
click at [269, 134] on input "6" at bounding box center [259, 136] width 31 height 19
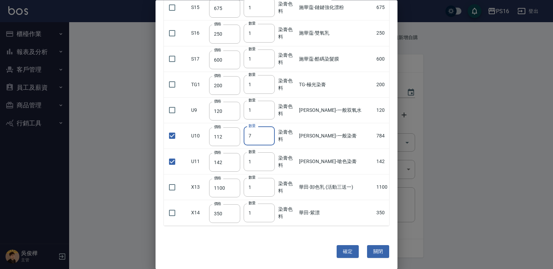
click at [269, 134] on input "7" at bounding box center [259, 136] width 31 height 19
type input "8"
click at [269, 134] on input "8" at bounding box center [259, 136] width 31 height 19
type input "2"
click at [272, 160] on input "2" at bounding box center [259, 161] width 31 height 19
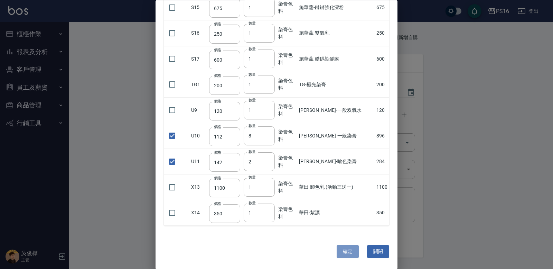
drag, startPoint x: 335, startPoint y: 248, endPoint x: 332, endPoint y: 245, distance: 3.9
click at [337, 246] on button "確定" at bounding box center [348, 251] width 22 height 13
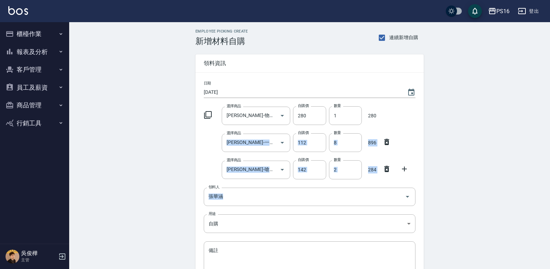
drag, startPoint x: 548, startPoint y: 114, endPoint x: 553, endPoint y: 172, distance: 58.6
click at [549, 183] on html "PS16 登出 櫃檯作業 打帳單 帳單列表 現金收支登錄 材料自購登錄 每日結帳 報表及分析 報表目錄 店家區間累計表 店家日報表 互助日報表 互助月報表 互…" at bounding box center [275, 169] width 550 height 339
drag, startPoint x: 539, startPoint y: 151, endPoint x: 534, endPoint y: 146, distance: 6.9
click at [538, 151] on div "Employee Picking Create 新增材料自購 連續新增自購 領料資訊 日期 2025/10/04 選擇商品 荷昀-物感朔行軟蠟150g 選擇商…" at bounding box center [309, 180] width 480 height 317
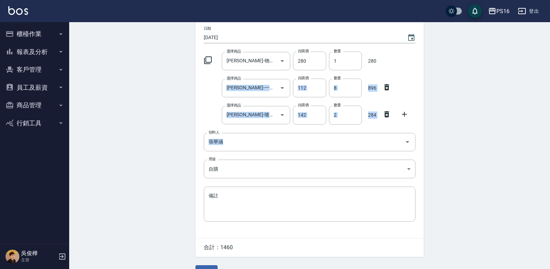
scroll to position [71, 0]
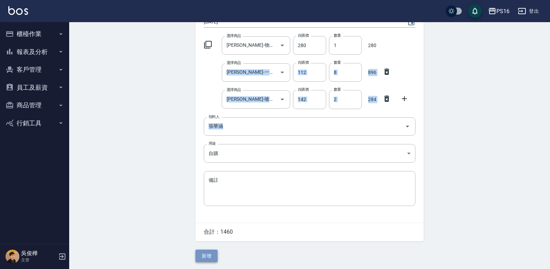
click at [204, 251] on button "新增" at bounding box center [206, 255] width 22 height 13
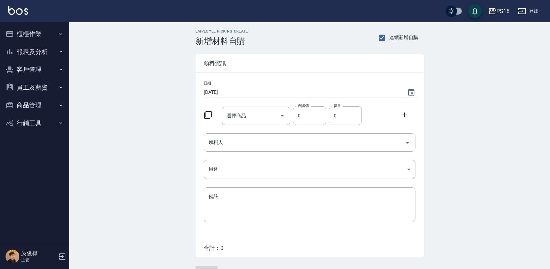
click at [208, 116] on icon at bounding box center [208, 115] width 8 height 8
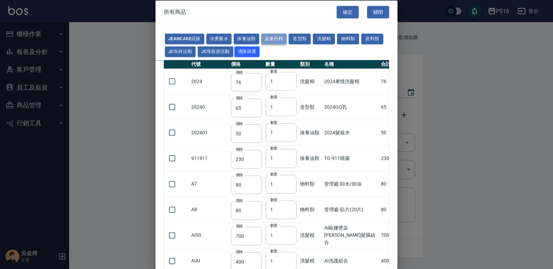
click at [275, 35] on button "染膏色料" at bounding box center [274, 39] width 26 height 11
type input "150"
type input "160"
type input "800"
type input "160"
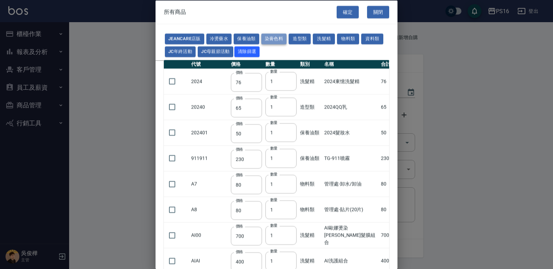
type input "224"
type input "840"
type input "110"
type input "180"
type input "250"
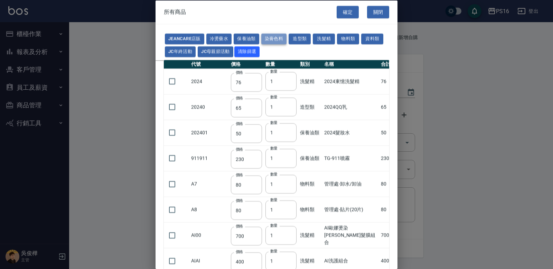
type input "120"
type input "121"
type input "222"
type input "840"
type input "700"
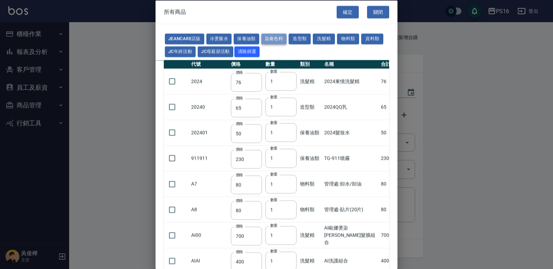
type input "675"
type input "600"
type input "200"
type input "120"
type input "112"
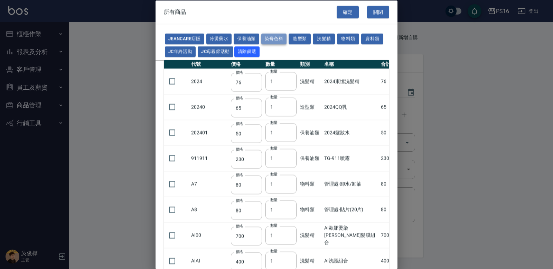
type input "142"
type input "1100"
type input "350"
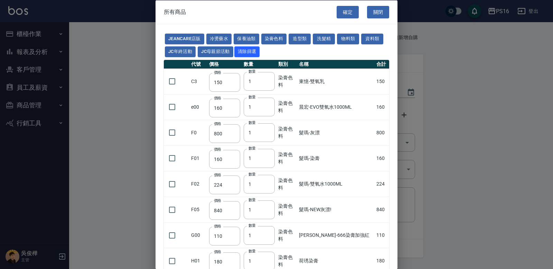
drag, startPoint x: 394, startPoint y: 56, endPoint x: 395, endPoint y: 114, distance: 57.4
click at [395, 115] on div "所有商品 確定 關閉 JeanCare店販 冷燙藥水 保養油類 染膏色料 造型類 洗髮精 物料類 資料類 JC年終活動 JC母親節活動 清除篩選 代號 價格 …" at bounding box center [277, 134] width 242 height 269
drag, startPoint x: 370, startPoint y: 99, endPoint x: 375, endPoint y: 94, distance: 6.6
click at [375, 99] on td "160" at bounding box center [382, 107] width 15 height 26
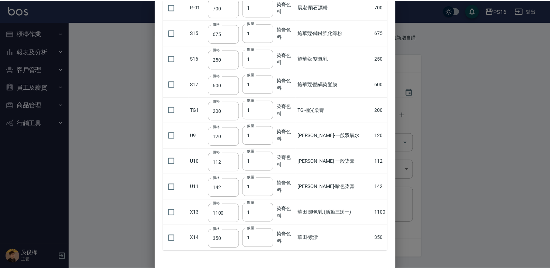
scroll to position [432, 0]
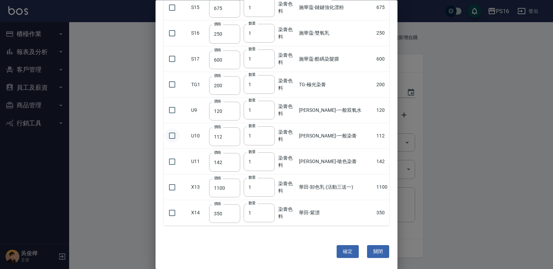
click at [178, 134] on input "checkbox" at bounding box center [172, 136] width 15 height 15
checkbox input "true"
click at [177, 163] on input "checkbox" at bounding box center [172, 161] width 15 height 15
checkbox input "true"
click at [270, 133] on input "2" at bounding box center [259, 136] width 31 height 19
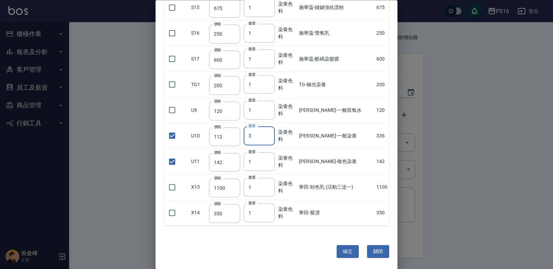
click at [270, 133] on input "3" at bounding box center [259, 136] width 31 height 19
type input "4"
click at [270, 133] on input "4" at bounding box center [259, 136] width 31 height 19
click at [271, 159] on input "2" at bounding box center [259, 161] width 31 height 19
click at [271, 159] on input "3" at bounding box center [259, 161] width 31 height 19
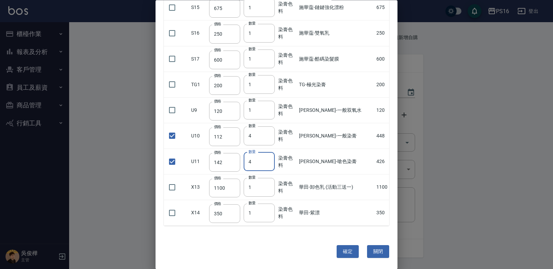
click at [271, 159] on input "4" at bounding box center [259, 161] width 31 height 19
click at [271, 159] on input "5" at bounding box center [259, 161] width 31 height 19
click at [271, 159] on input "6" at bounding box center [259, 161] width 31 height 19
type input "7"
click at [271, 159] on input "7" at bounding box center [259, 161] width 31 height 19
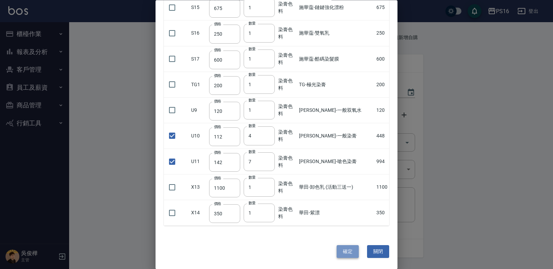
drag, startPoint x: 340, startPoint y: 251, endPoint x: 339, endPoint y: 243, distance: 8.0
click at [341, 251] on button "確定" at bounding box center [348, 251] width 22 height 13
type input "[PERSON_NAME]-一般染膏"
type input "112"
type input "4"
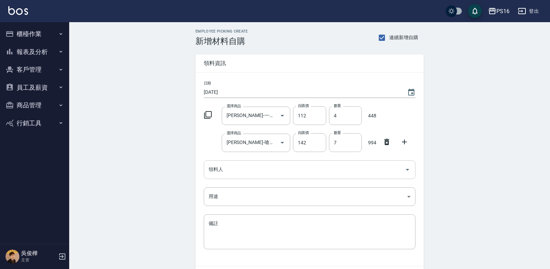
click at [225, 173] on input "領料人" at bounding box center [304, 169] width 195 height 12
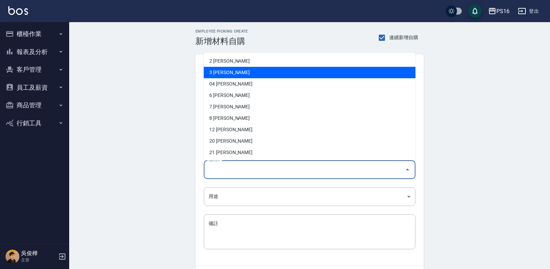
drag, startPoint x: 222, startPoint y: 71, endPoint x: 222, endPoint y: 105, distance: 33.5
click at [222, 72] on li "3 [PERSON_NAME]" at bounding box center [310, 72] width 212 height 11
type input "簡伃伶"
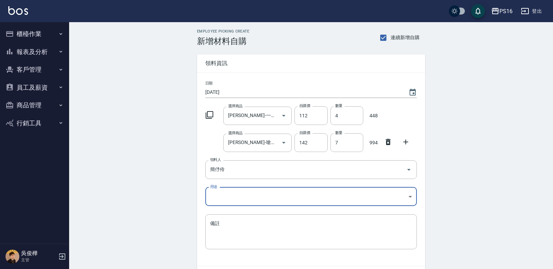
click at [218, 197] on body "PS16 登出 櫃檯作業 打帳單 帳單列表 現金收支登錄 材料自購登錄 每日結帳 報表及分析 報表目錄 店家區間累計表 店家日報表 互助日報表 互助月報表 互…" at bounding box center [276, 156] width 553 height 312
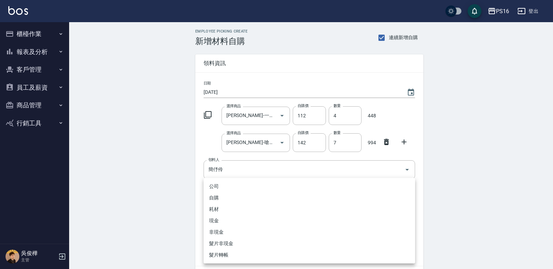
click at [220, 195] on li "自購" at bounding box center [310, 197] width 212 height 11
type input "自購"
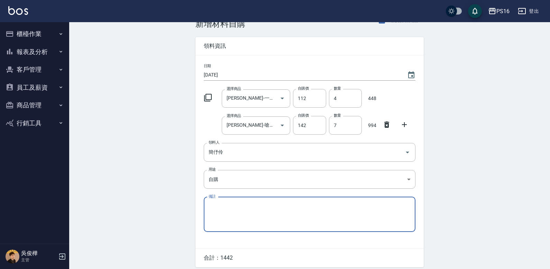
scroll to position [44, 0]
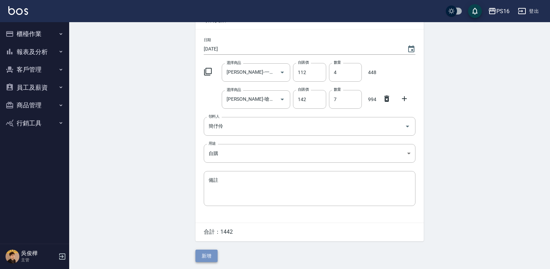
click at [211, 252] on button "新增" at bounding box center [206, 255] width 22 height 13
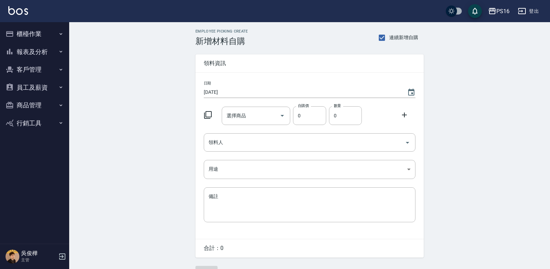
click at [207, 115] on icon at bounding box center [208, 115] width 8 height 8
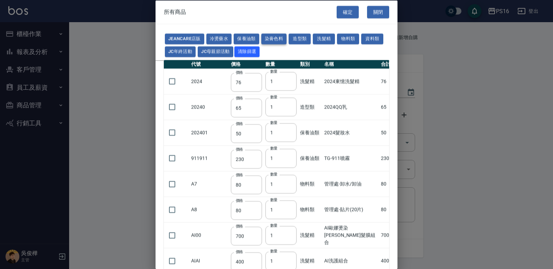
click at [280, 39] on button "染膏色料" at bounding box center [274, 39] width 26 height 11
type input "150"
type input "160"
type input "800"
type input "160"
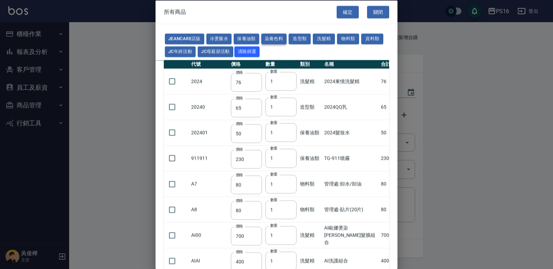
type input "224"
type input "840"
type input "110"
type input "180"
type input "250"
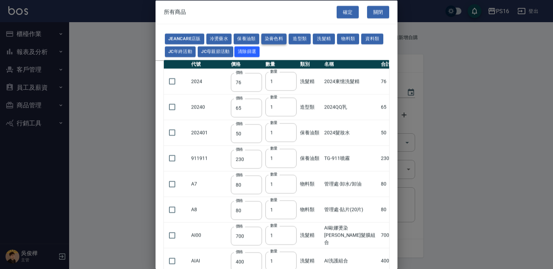
type input "120"
type input "121"
type input "222"
type input "840"
type input "700"
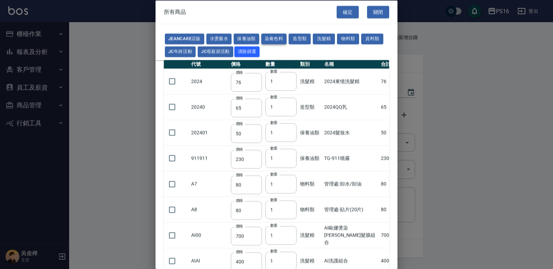
type input "675"
type input "600"
type input "200"
type input "120"
type input "112"
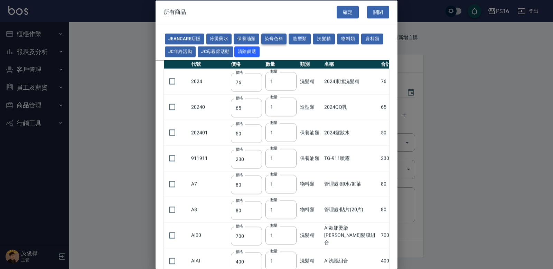
type input "142"
type input "1100"
type input "350"
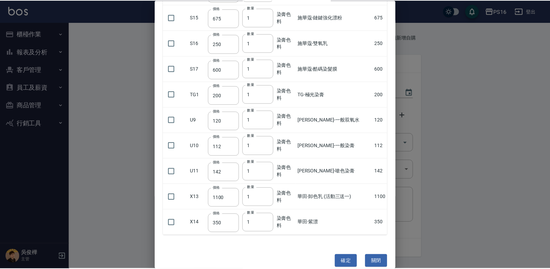
scroll to position [423, 0]
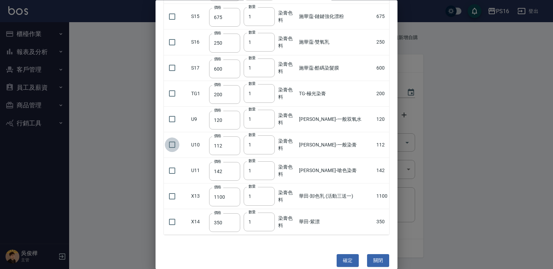
click at [172, 142] on input "checkbox" at bounding box center [172, 145] width 15 height 15
checkbox input "true"
click at [272, 143] on input "2" at bounding box center [259, 144] width 31 height 19
click at [272, 143] on input "3" at bounding box center [259, 144] width 31 height 19
click at [272, 143] on input "4" at bounding box center [259, 144] width 31 height 19
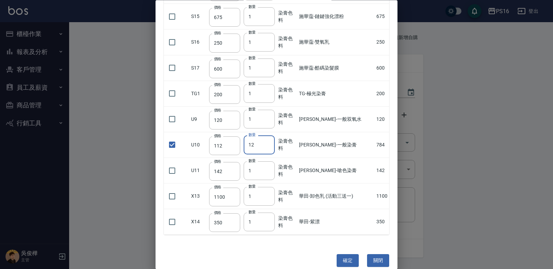
click at [271, 143] on input "12" at bounding box center [259, 144] width 31 height 19
click at [272, 148] on input "11" at bounding box center [259, 144] width 31 height 19
click at [270, 145] on input "10" at bounding box center [259, 144] width 31 height 19
type input "9"
click at [270, 145] on input "9" at bounding box center [259, 144] width 31 height 19
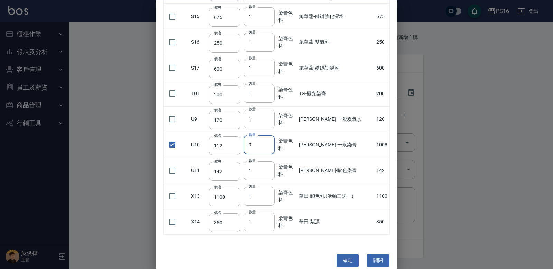
click at [339, 250] on div "確定 關閉" at bounding box center [277, 260] width 242 height 35
click at [347, 258] on button "確定" at bounding box center [348, 260] width 22 height 13
type input "[PERSON_NAME]-一般染膏"
type input "112"
type input "9"
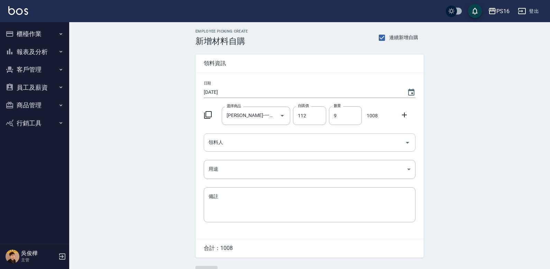
click at [239, 139] on input "領料人" at bounding box center [304, 142] width 195 height 12
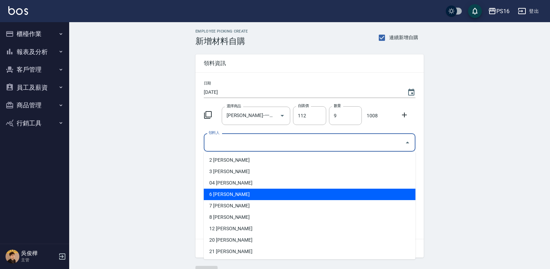
click at [231, 196] on li "6 [PERSON_NAME]" at bounding box center [310, 193] width 212 height 11
type input "吳俊樺"
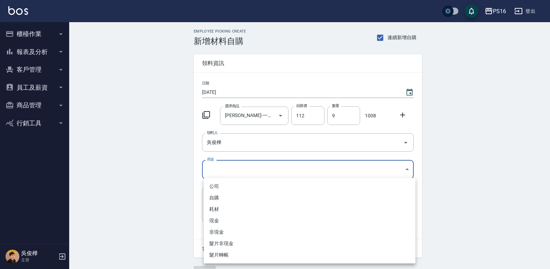
click at [222, 172] on body "PS16 登出 櫃檯作業 打帳單 帳單列表 現金收支登錄 材料自購登錄 每日結帳 報表及分析 報表目錄 店家區間累計表 店家日報表 互助日報表 互助月報表 互…" at bounding box center [275, 142] width 550 height 285
click at [229, 195] on li "自購" at bounding box center [310, 197] width 212 height 11
type input "自購"
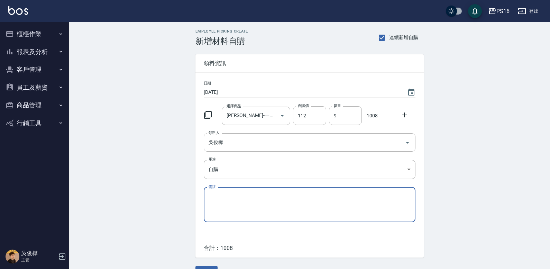
scroll to position [17, 0]
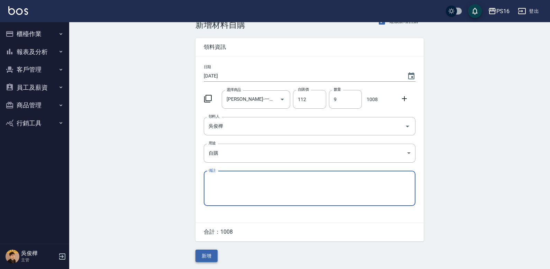
click at [200, 258] on button "新增" at bounding box center [206, 255] width 22 height 13
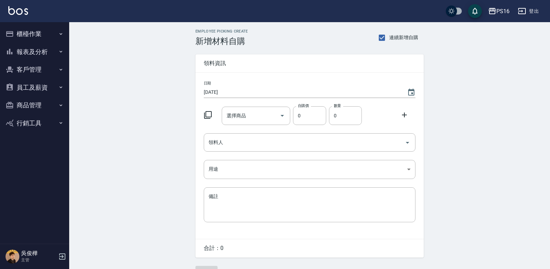
click at [206, 112] on icon at bounding box center [208, 115] width 8 height 8
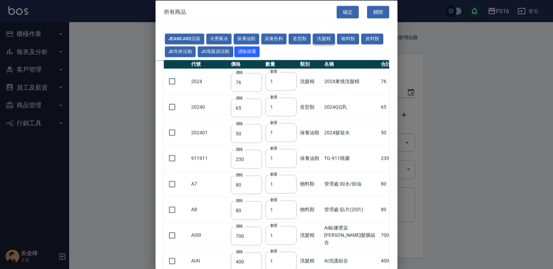
click at [319, 38] on button "洗髮精" at bounding box center [324, 39] width 22 height 11
type input "700"
type input "400"
type input "600"
type input "420"
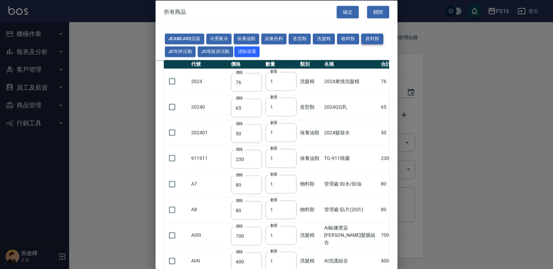
type input "175"
type input "455"
type input "100"
type input "390"
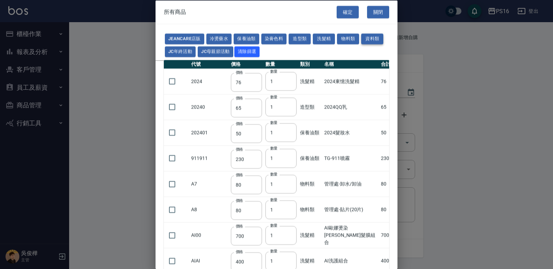
type input "592"
type input "630"
type input "448"
type input "200"
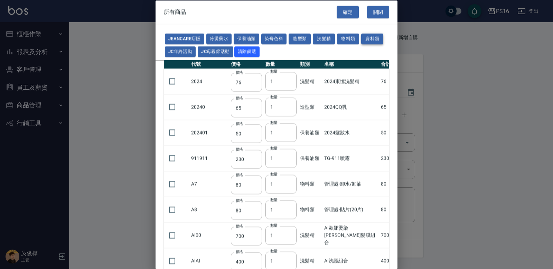
type input "420"
type input "990"
type input "416"
type input "900"
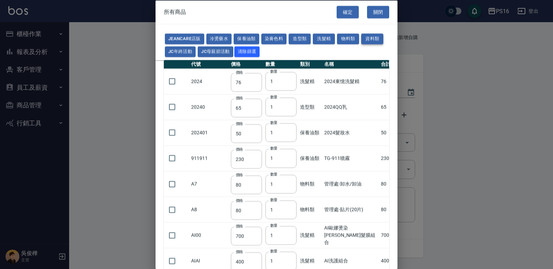
type input "308"
type input "500"
type input "650"
type input "500"
type input "450"
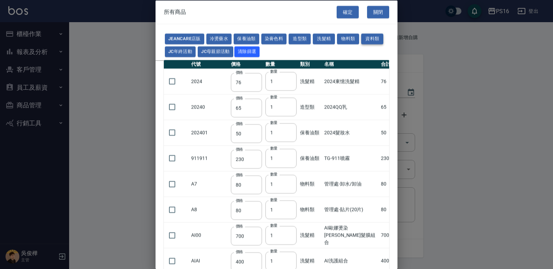
type input "1200"
type input "760"
type input "560"
type input "520"
type input "140"
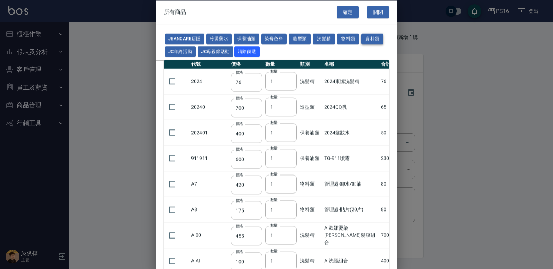
type input "483"
type input "518"
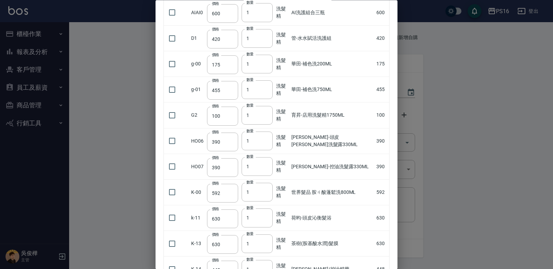
scroll to position [110, 0]
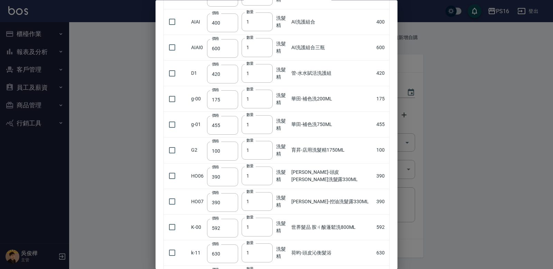
drag, startPoint x: 393, startPoint y: 67, endPoint x: 392, endPoint y: 47, distance: 19.8
drag, startPoint x: 398, startPoint y: 55, endPoint x: 394, endPoint y: 37, distance: 18.4
click at [394, 37] on div "所有商品 確定 關閉 JeanCare店販 冷燙藥水 保養油類 染膏色料 造型類 洗髮精 物料類 資料類 JC年終活動 JC母親節活動 清除篩選 代號 價格 …" at bounding box center [276, 134] width 553 height 269
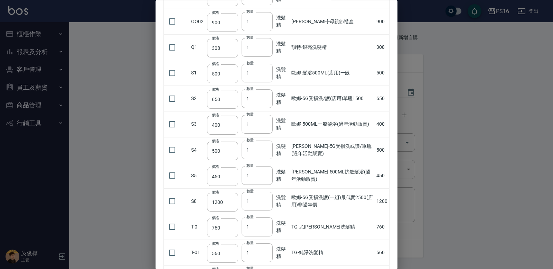
scroll to position [550, 0]
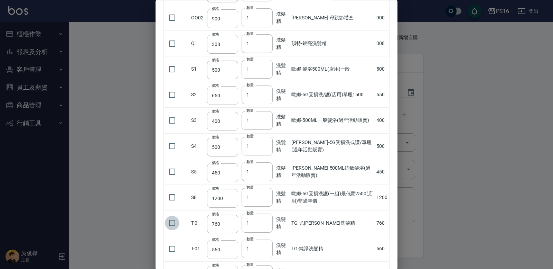
drag, startPoint x: 167, startPoint y: 223, endPoint x: 179, endPoint y: 221, distance: 11.9
click at [168, 223] on input "checkbox" at bounding box center [172, 223] width 15 height 15
checkbox input "true"
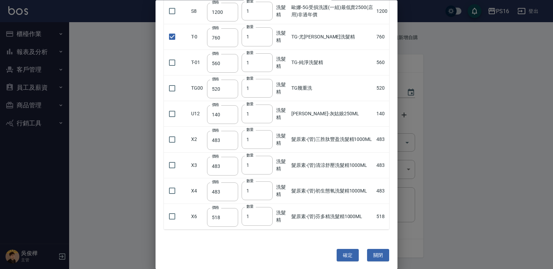
scroll to position [739, 0]
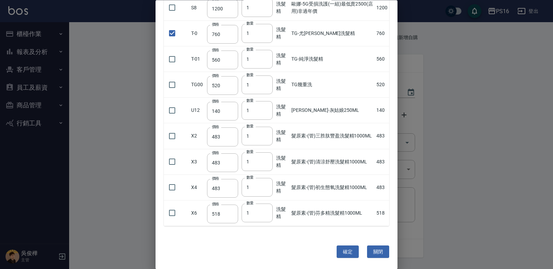
click at [342, 249] on button "確定" at bounding box center [348, 251] width 22 height 13
type input "TG-尤[PERSON_NAME]洗髮精"
type input "760"
type input "1"
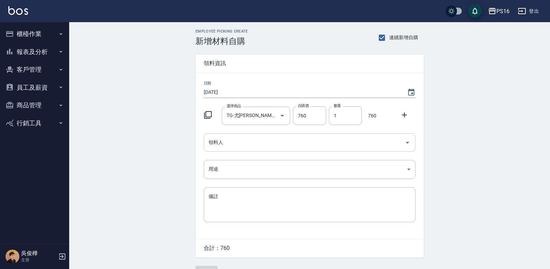
click at [275, 139] on input "領料人" at bounding box center [304, 142] width 195 height 12
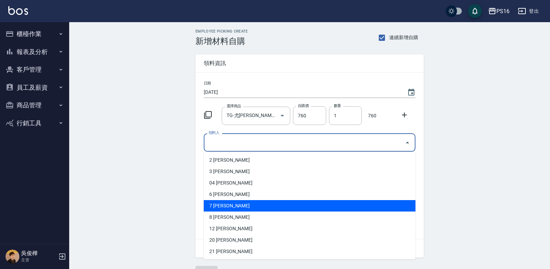
click at [230, 210] on li "7 [PERSON_NAME]" at bounding box center [310, 205] width 212 height 11
type input "張惠娟"
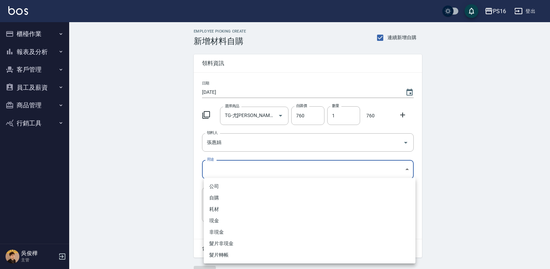
click at [228, 168] on body "PS16 登出 櫃檯作業 打帳單 帳單列表 現金收支登錄 材料自購登錄 每日結帳 報表及分析 報表目錄 店家區間累計表 店家日報表 互助日報表 互助月報表 互…" at bounding box center [275, 142] width 550 height 285
click at [227, 197] on li "自購" at bounding box center [310, 197] width 212 height 11
type input "自購"
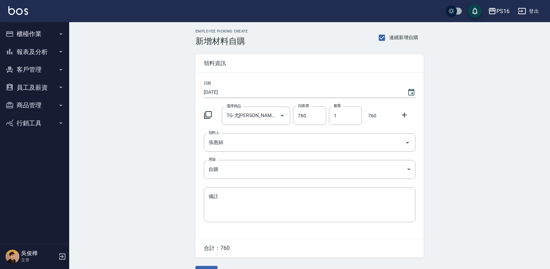
click at [208, 114] on icon at bounding box center [208, 115] width 8 height 8
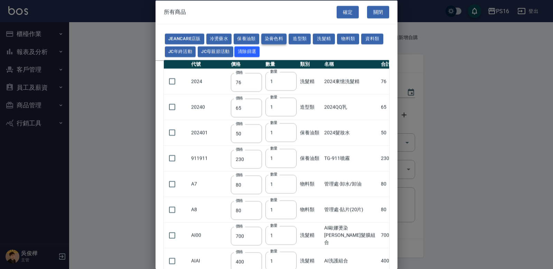
click at [266, 38] on button "染膏色料" at bounding box center [274, 39] width 26 height 11
type input "150"
type input "160"
type input "800"
type input "160"
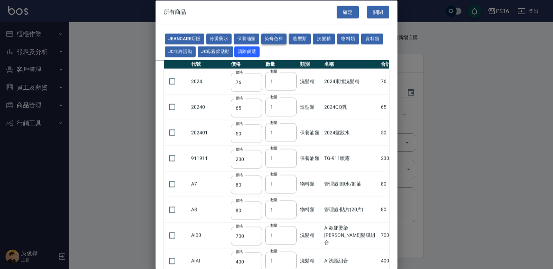
type input "224"
type input "840"
type input "110"
type input "180"
type input "250"
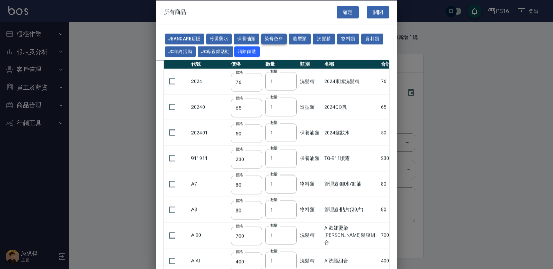
type input "120"
type input "121"
type input "222"
type input "840"
type input "700"
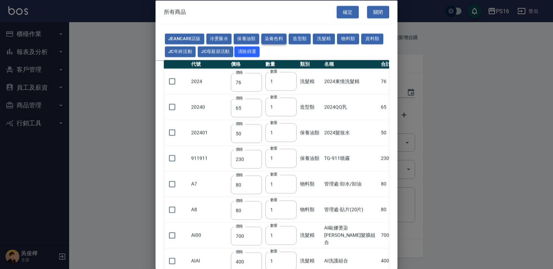
type input "675"
type input "600"
type input "200"
type input "120"
type input "112"
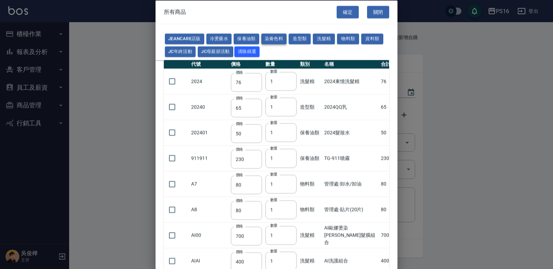
type input "142"
type input "1100"
type input "350"
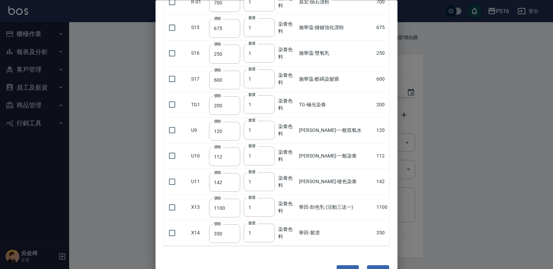
scroll to position [414, 0]
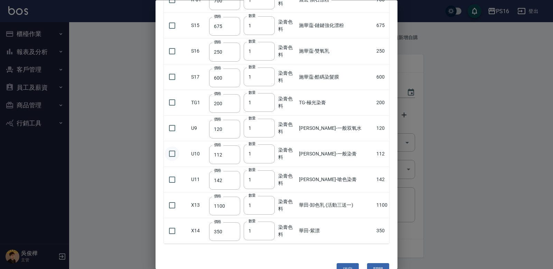
click at [170, 152] on input "checkbox" at bounding box center [172, 154] width 15 height 15
checkbox input "true"
click at [172, 178] on input "checkbox" at bounding box center [172, 179] width 15 height 15
checkbox input "true"
click at [272, 152] on input "2" at bounding box center [259, 153] width 31 height 19
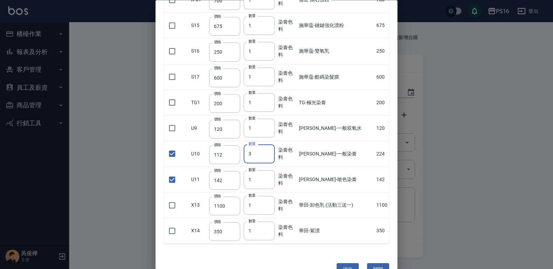
click at [272, 152] on input "3" at bounding box center [259, 153] width 31 height 19
click at [272, 152] on input "4" at bounding box center [259, 153] width 31 height 19
click at [273, 152] on input "5" at bounding box center [259, 153] width 31 height 19
click at [273, 152] on input "6" at bounding box center [259, 153] width 31 height 19
click at [273, 152] on input "7" at bounding box center [259, 153] width 31 height 19
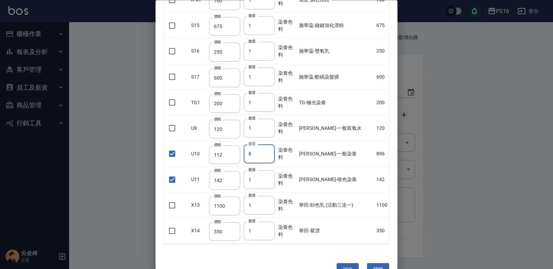
click at [273, 152] on input "9" at bounding box center [259, 153] width 31 height 19
click at [273, 152] on input "10" at bounding box center [259, 153] width 31 height 19
click at [273, 152] on input "11" at bounding box center [259, 153] width 31 height 19
click at [273, 152] on input "12" at bounding box center [259, 153] width 31 height 19
click at [273, 152] on input "13" at bounding box center [259, 153] width 31 height 19
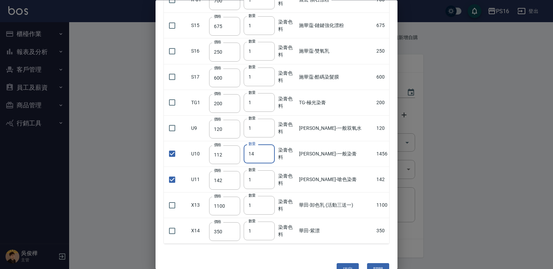
type input "14"
click at [273, 152] on input "14" at bounding box center [259, 153] width 31 height 19
type input "2"
click at [271, 179] on input "2" at bounding box center [259, 179] width 31 height 19
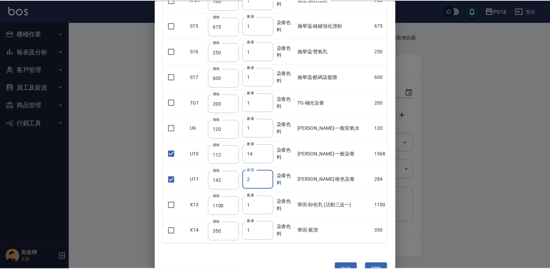
scroll to position [432, 0]
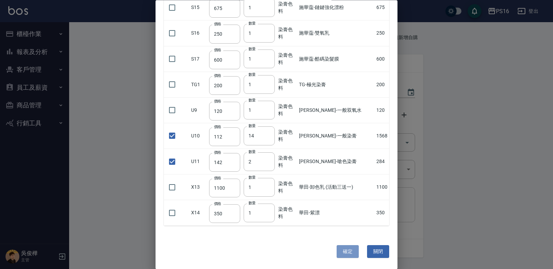
click at [337, 249] on button "確定" at bounding box center [348, 251] width 22 height 13
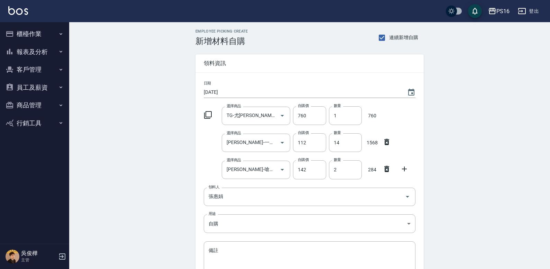
scroll to position [71, 0]
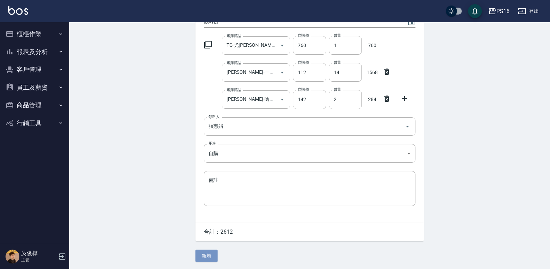
click at [209, 254] on button "新增" at bounding box center [206, 255] width 22 height 13
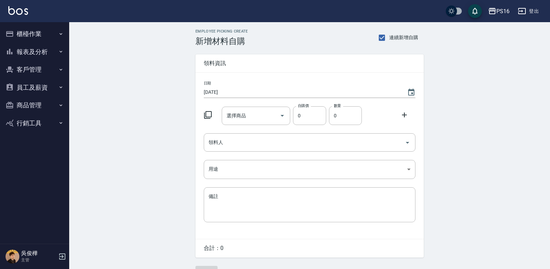
click at [209, 111] on icon at bounding box center [208, 115] width 8 height 8
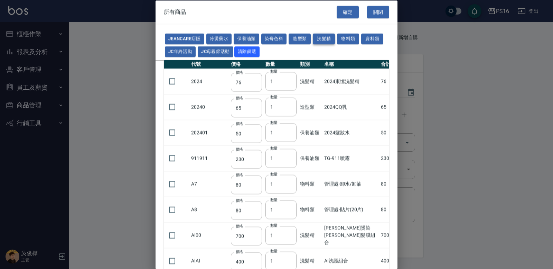
click at [316, 40] on button "洗髮精" at bounding box center [324, 39] width 22 height 11
type input "700"
type input "400"
type input "600"
type input "420"
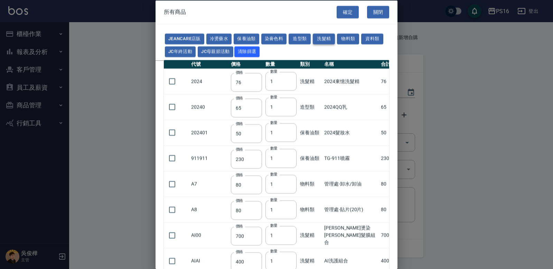
type input "175"
type input "455"
type input "100"
type input "390"
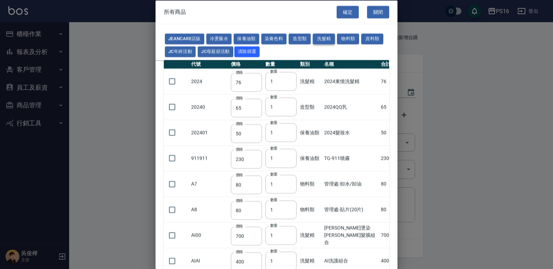
type input "592"
type input "630"
type input "448"
type input "200"
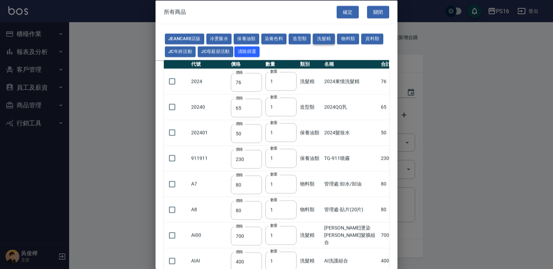
type input "420"
type input "990"
type input "416"
type input "900"
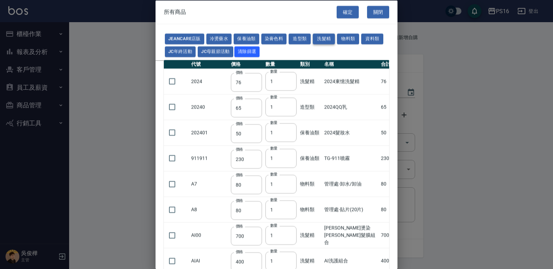
type input "308"
type input "500"
type input "650"
type input "500"
type input "450"
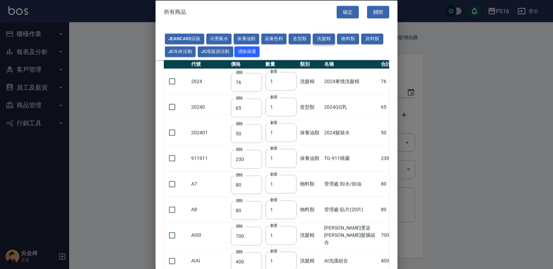
type input "1200"
type input "760"
type input "560"
type input "520"
type input "140"
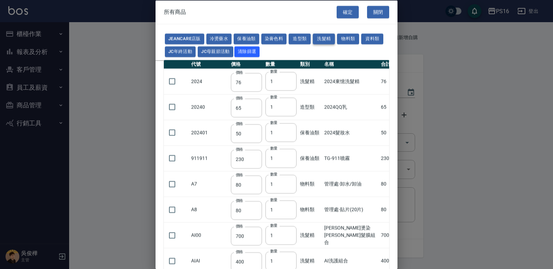
type input "483"
type input "518"
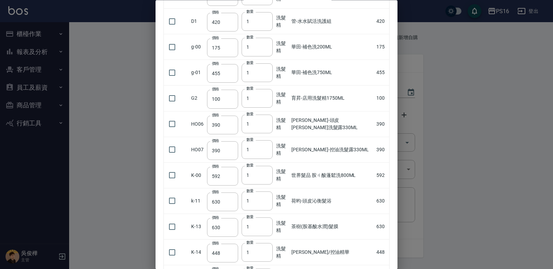
scroll to position [169, 0]
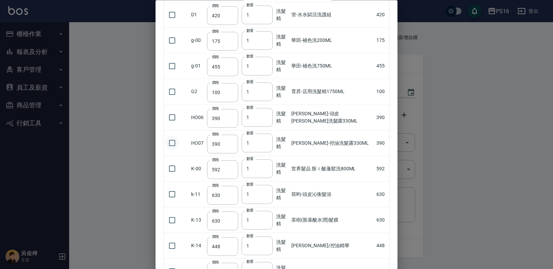
click at [171, 142] on input "checkbox" at bounding box center [172, 143] width 15 height 15
checkbox input "true"
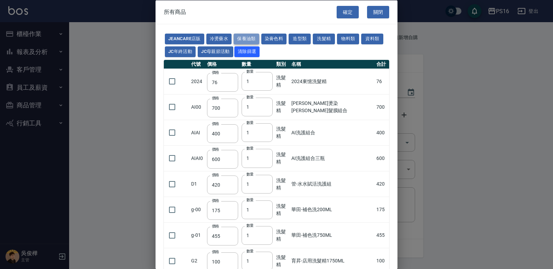
click at [239, 40] on button "保養油類" at bounding box center [247, 39] width 26 height 11
type input "50"
type input "230"
type input "1170"
type input "1300"
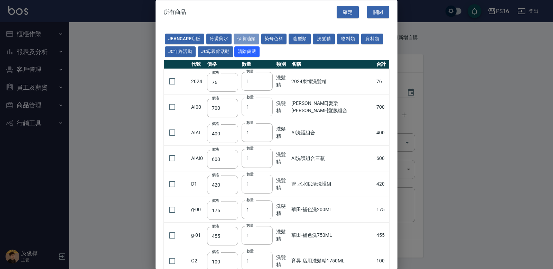
type input "150"
type input "95"
type input "400"
type input "500"
type input "100"
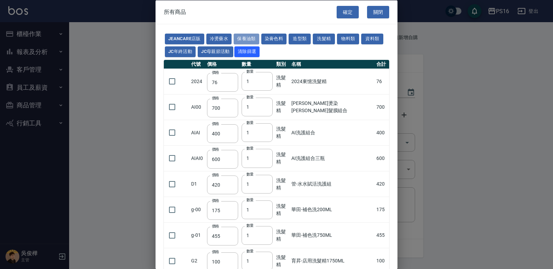
checkbox input "false"
type input "300"
type input "480"
type input "340"
type input "640"
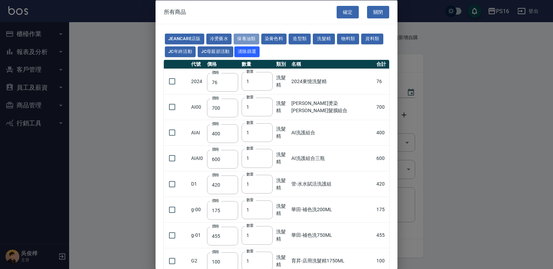
type input "490"
type input "480"
type input "160"
type input "630"
type input "420"
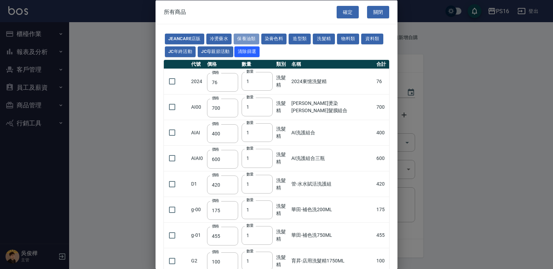
type input "60"
type input "720"
type input "420"
type input "309"
type input "455"
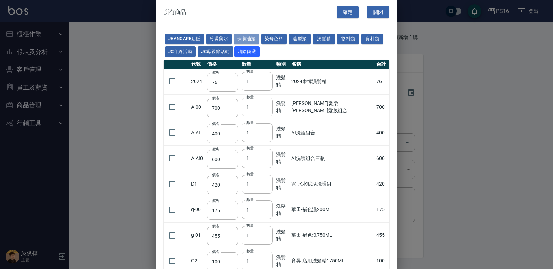
type input "488"
type input "1170"
type input "520"
type input "325"
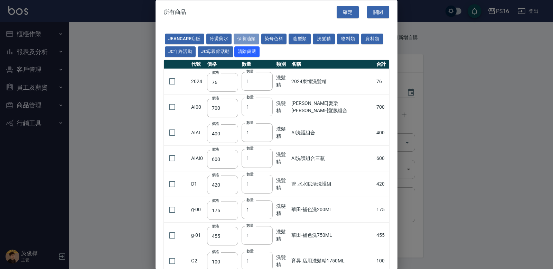
type input "163"
type input "153"
type input "372"
type input "330"
type input "960"
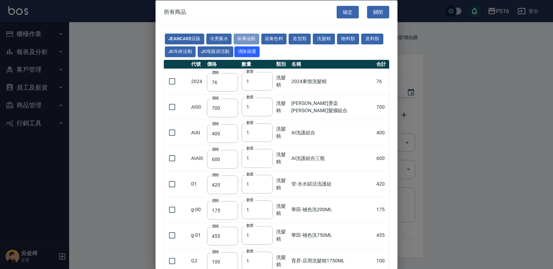
type input "320"
type input "280"
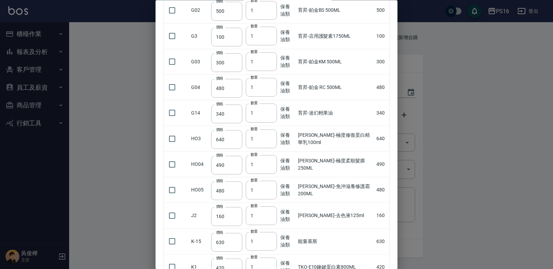
scroll to position [273, 0]
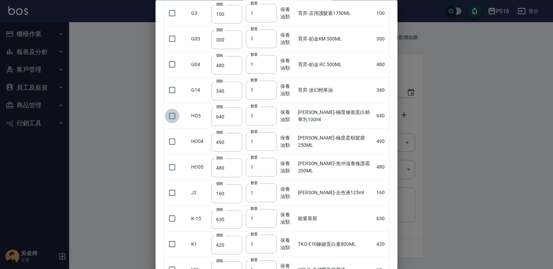
click at [169, 114] on input "checkbox" at bounding box center [172, 116] width 15 height 15
checkbox input "true"
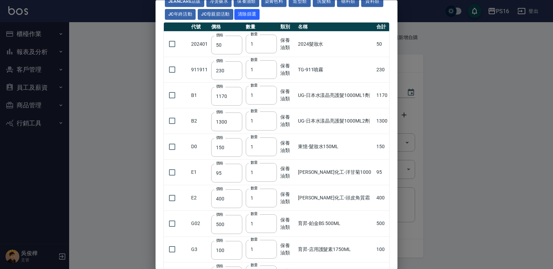
scroll to position [0, 0]
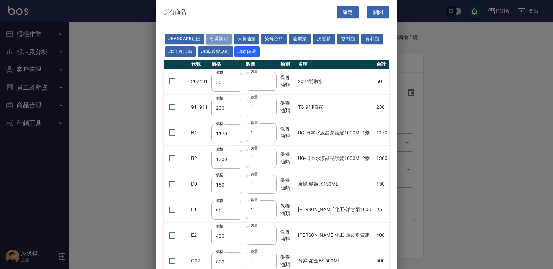
click at [228, 36] on button "冷燙藥水" at bounding box center [219, 39] width 26 height 11
type input "176"
type input "310"
type input "250"
type input "55"
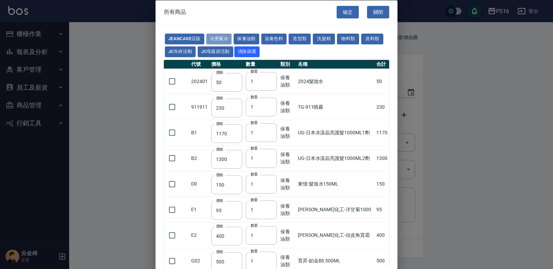
type input "165"
type input "55"
type input "75"
type input "176"
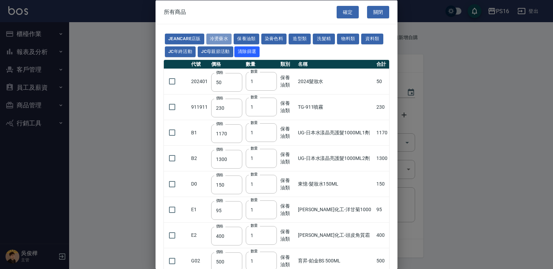
type input "200"
type input "160"
type input "300"
checkbox input "false"
type input "160"
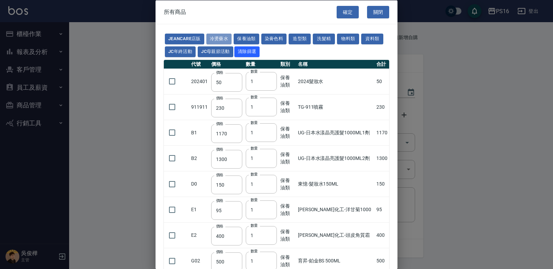
type input "45"
type input "488"
type input "263"
type input "120"
type input "180"
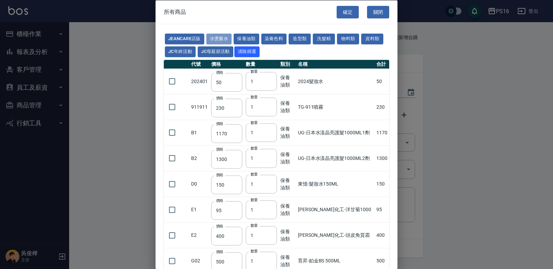
type input "273"
type input "358"
type input "455"
type input "195"
type input "152"
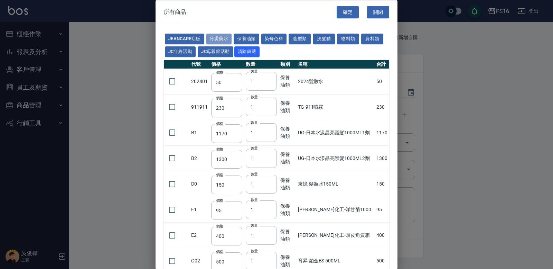
type input "160"
type input "300"
type input "272"
type input "168"
type input "442"
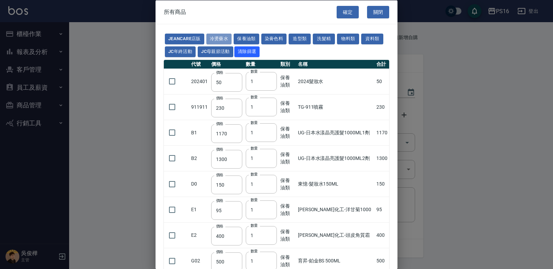
type input "245"
type input "360"
type input "480"
type input "240"
type input "270"
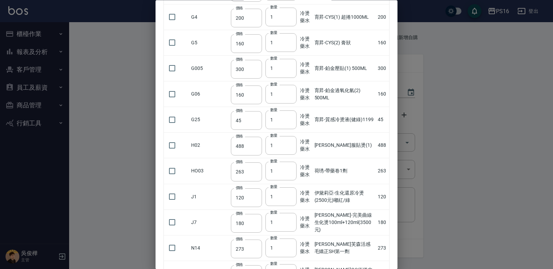
scroll to position [296, 0]
click at [173, 142] on input "checkbox" at bounding box center [172, 144] width 15 height 15
checkbox input "true"
click at [168, 167] on input "checkbox" at bounding box center [172, 169] width 15 height 15
checkbox input "true"
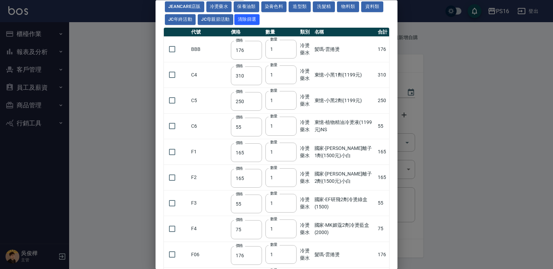
scroll to position [0, 0]
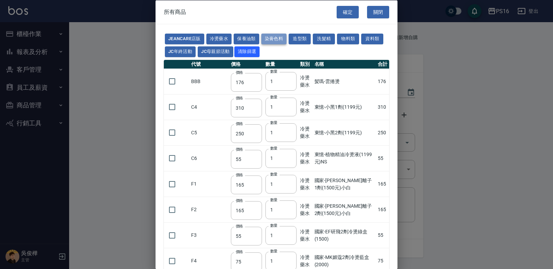
click at [270, 36] on button "染膏色料" at bounding box center [274, 39] width 26 height 11
type input "150"
type input "160"
type input "800"
type input "160"
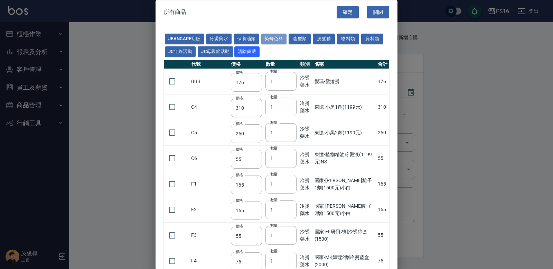
type input "224"
type input "840"
type input "110"
type input "180"
type input "250"
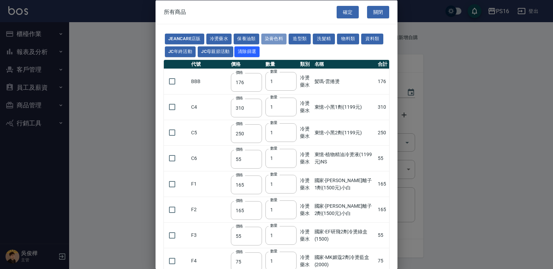
type input "120"
type input "121"
type input "222"
type input "840"
type input "700"
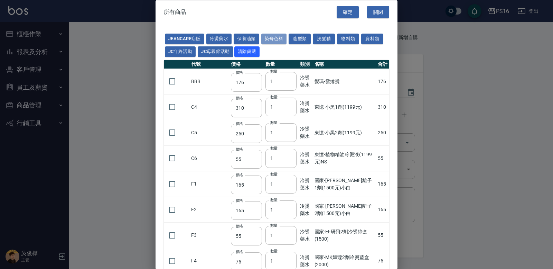
checkbox input "false"
type input "675"
checkbox input "false"
type input "250"
type input "600"
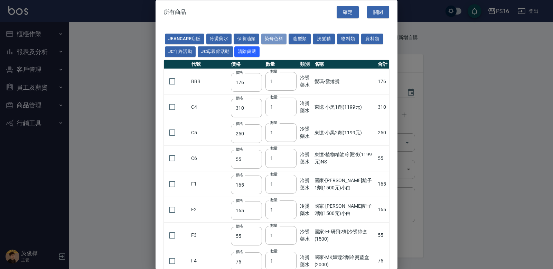
type input "200"
type input "120"
type input "112"
type input "142"
type input "1100"
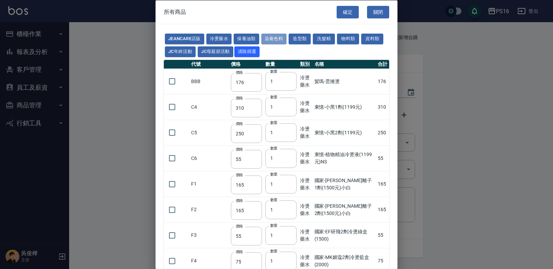
type input "350"
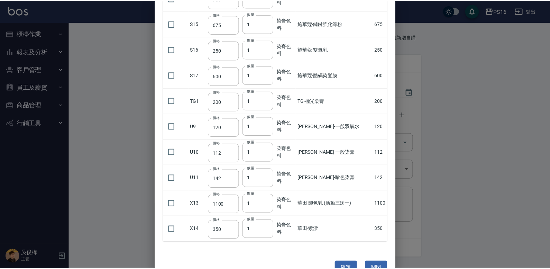
scroll to position [417, 0]
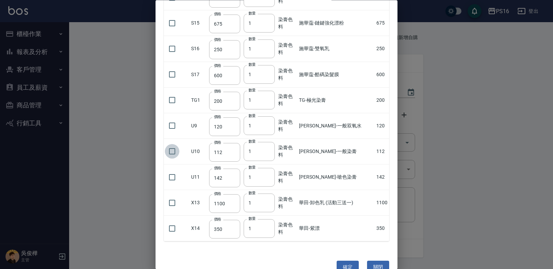
click at [174, 149] on input "checkbox" at bounding box center [172, 151] width 15 height 15
checkbox input "true"
click at [271, 149] on input "2" at bounding box center [259, 151] width 31 height 19
click at [271, 149] on input "3" at bounding box center [259, 151] width 31 height 19
click at [271, 149] on input "4" at bounding box center [259, 151] width 31 height 19
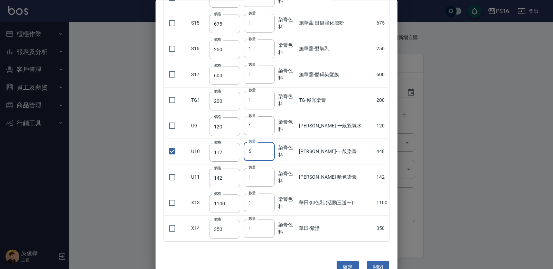
click at [271, 149] on input "5" at bounding box center [259, 151] width 31 height 19
click at [271, 150] on input "6" at bounding box center [259, 151] width 31 height 19
type input "7"
click at [271, 150] on input "7" at bounding box center [259, 151] width 31 height 19
click at [337, 262] on button "確定" at bounding box center [348, 267] width 22 height 13
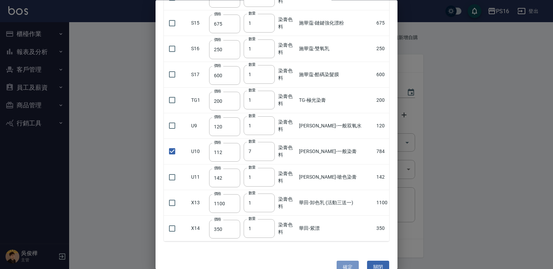
type input "荷琇-控油洗髮露330ML"
type input "390"
type input "1"
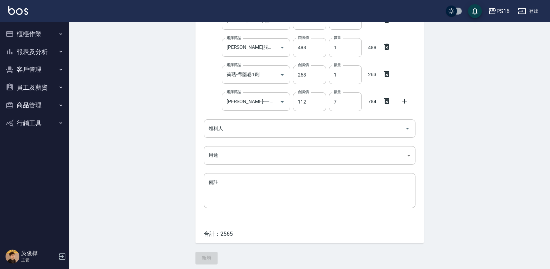
scroll to position [125, 0]
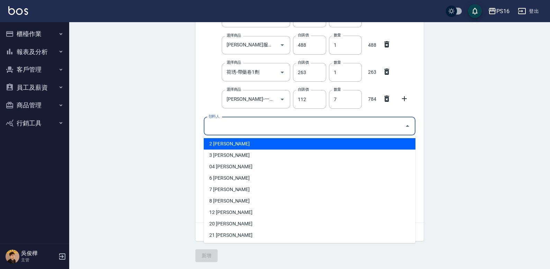
drag, startPoint x: 230, startPoint y: 130, endPoint x: 224, endPoint y: 142, distance: 13.4
click at [229, 130] on input "領料人" at bounding box center [304, 126] width 195 height 12
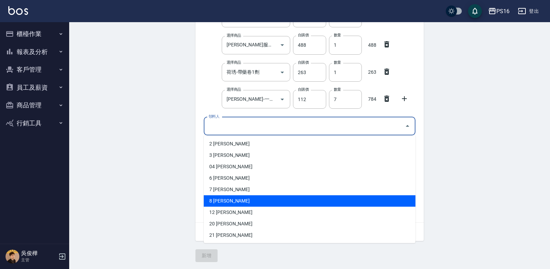
click at [223, 197] on li "8 簡君文" at bounding box center [310, 200] width 212 height 11
type input "簡君文"
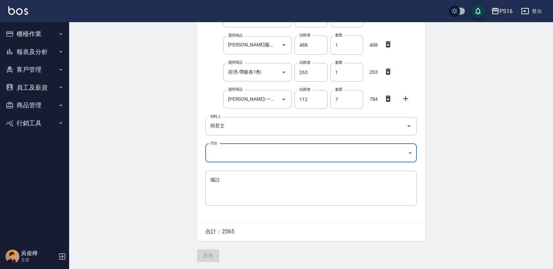
click at [217, 150] on body "PS16 登出 櫃檯作業 打帳單 帳單列表 現金收支登錄 材料自購登錄 每日結帳 報表及分析 報表目錄 店家區間累計表 店家日報表 互助日報表 互助月報表 互…" at bounding box center [276, 72] width 553 height 393
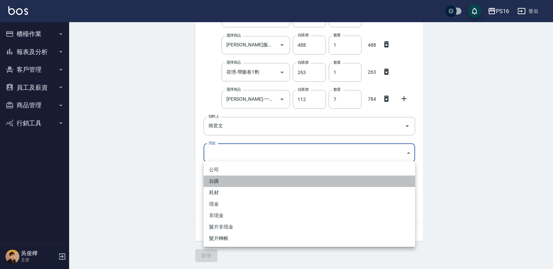
click at [219, 181] on li "自購" at bounding box center [310, 180] width 212 height 11
type input "自購"
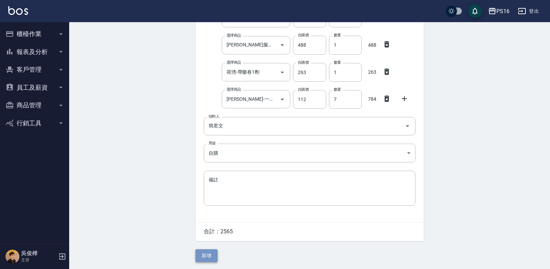
click at [213, 251] on button "新增" at bounding box center [206, 255] width 22 height 13
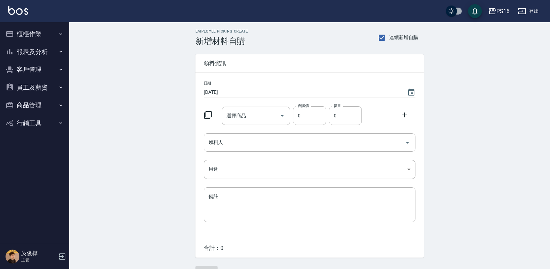
click at [207, 115] on icon at bounding box center [208, 115] width 8 height 8
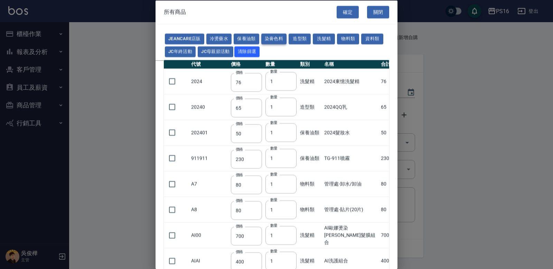
click at [281, 35] on button "染膏色料" at bounding box center [274, 39] width 26 height 11
type input "150"
type input "160"
type input "800"
type input "160"
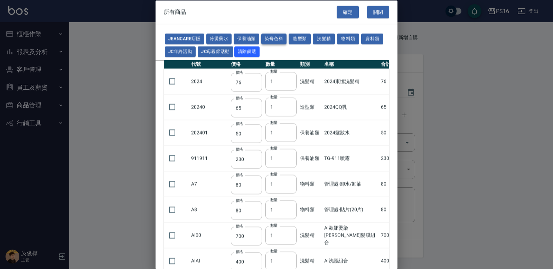
type input "224"
type input "840"
type input "110"
type input "180"
type input "250"
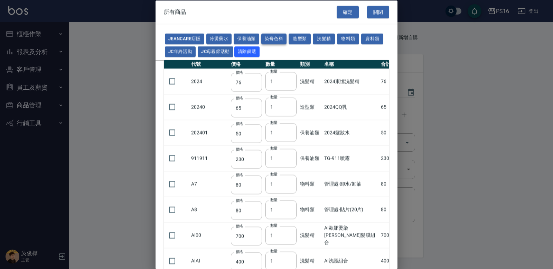
type input "120"
type input "121"
type input "222"
type input "840"
type input "700"
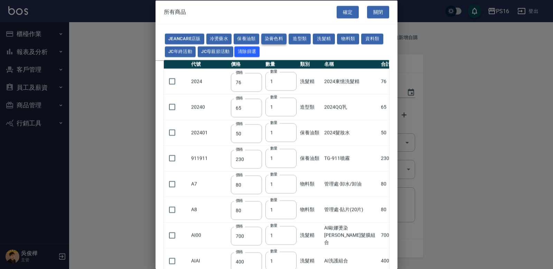
type input "675"
type input "600"
type input "200"
type input "120"
type input "112"
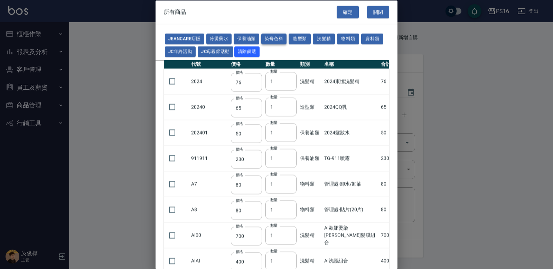
type input "142"
type input "1100"
type input "350"
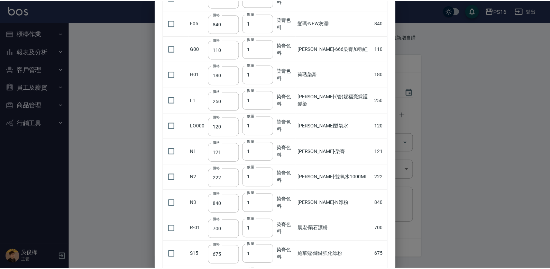
scroll to position [432, 0]
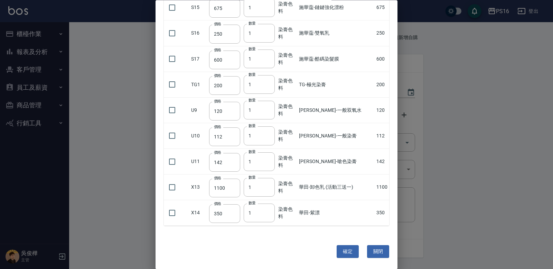
drag, startPoint x: 395, startPoint y: 37, endPoint x: 375, endPoint y: 220, distance: 184.3
click at [175, 137] on input "checkbox" at bounding box center [172, 136] width 15 height 15
checkbox input "true"
click at [175, 161] on input "checkbox" at bounding box center [172, 161] width 15 height 15
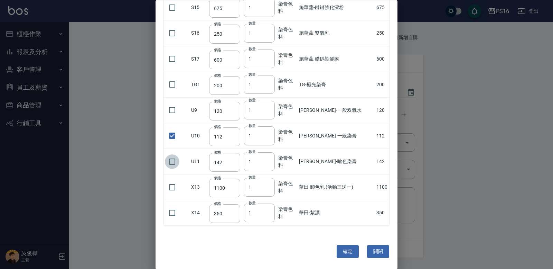
checkbox input "true"
click at [272, 134] on input "2" at bounding box center [259, 136] width 31 height 19
type input "3"
click at [272, 134] on input "3" at bounding box center [259, 136] width 31 height 19
click at [337, 251] on button "確定" at bounding box center [348, 251] width 22 height 13
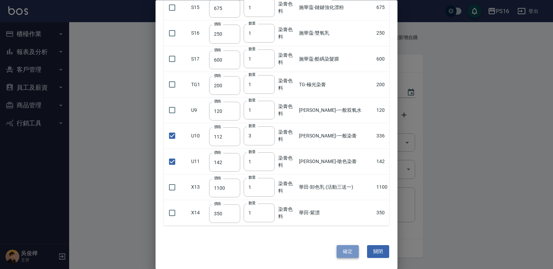
type input "里歐-一般染膏"
type input "112"
type input "3"
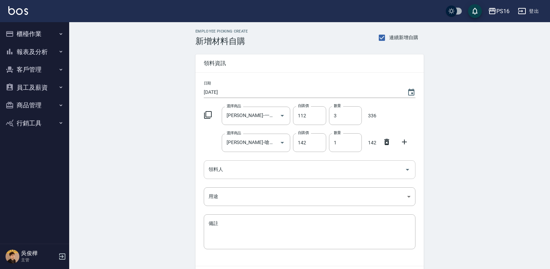
click at [236, 171] on input "領料人" at bounding box center [304, 169] width 195 height 12
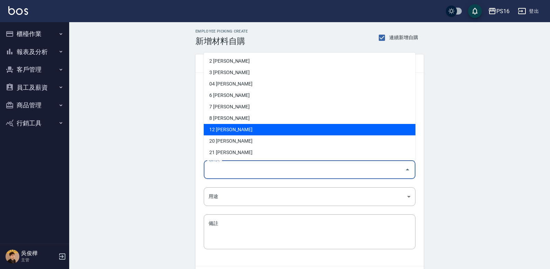
click at [221, 127] on li "12 林俞萱" at bounding box center [310, 129] width 212 height 11
type input "林俞萱"
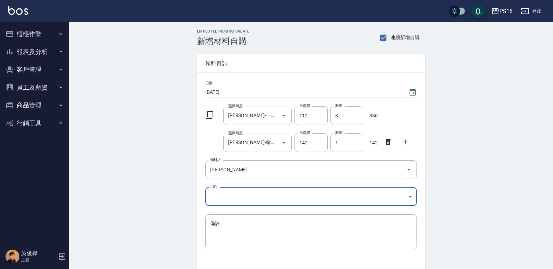
click at [221, 198] on body "PS16 登出 櫃檯作業 打帳單 帳單列表 現金收支登錄 材料自購登錄 每日結帳 報表及分析 報表目錄 店家區間累計表 店家日報表 互助日報表 互助月報表 互…" at bounding box center [276, 156] width 553 height 312
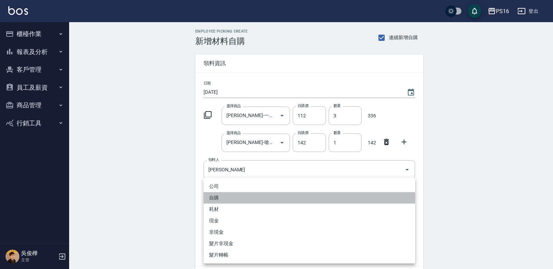
click at [216, 193] on li "自購" at bounding box center [310, 197] width 212 height 11
type input "自購"
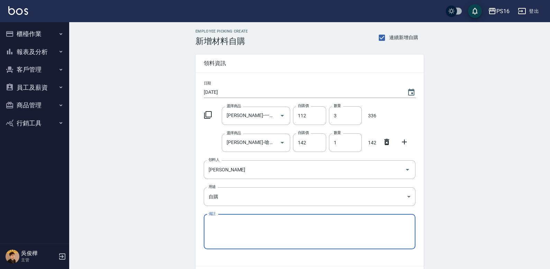
scroll to position [44, 0]
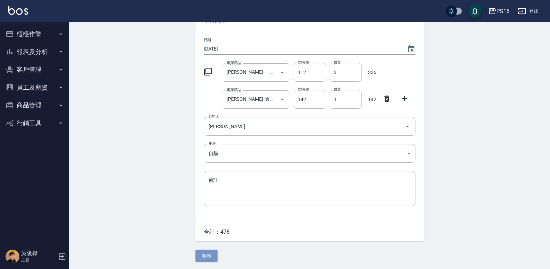
click at [207, 260] on button "新增" at bounding box center [206, 255] width 22 height 13
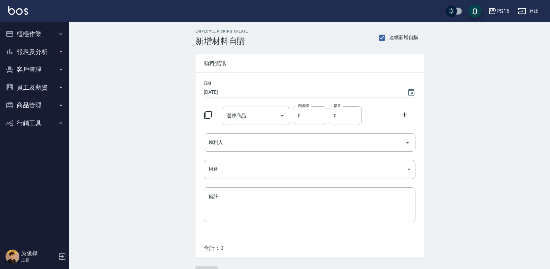
drag, startPoint x: 49, startPoint y: 28, endPoint x: 49, endPoint y: 34, distance: 5.5
click at [49, 31] on ul "櫃檯作業 打帳單 帳單列表 現金收支登錄 材料自購登錄 每日結帳 報表及分析 報表目錄 店家區間累計表 店家日報表 互助日報表 互助月報表 互助業績報表 設計…" at bounding box center [35, 78] width 64 height 112
click at [51, 39] on button "櫃檯作業" at bounding box center [35, 34] width 64 height 18
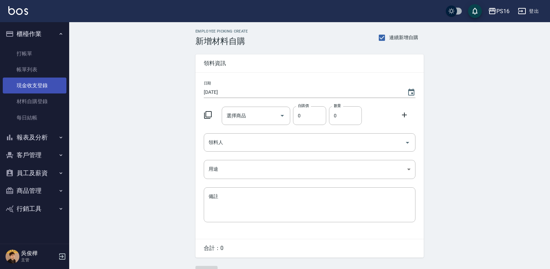
click at [48, 87] on link "現金收支登錄" at bounding box center [35, 85] width 64 height 16
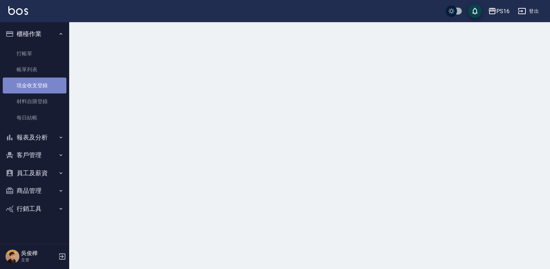
click at [48, 87] on link "現金收支登錄" at bounding box center [35, 85] width 64 height 16
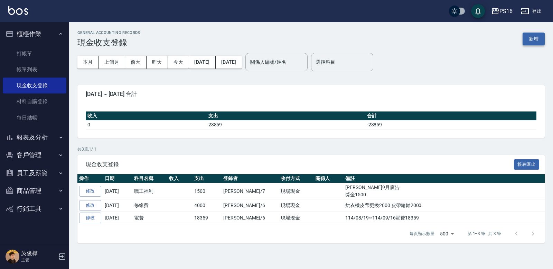
click at [532, 43] on button "新增" at bounding box center [534, 38] width 22 height 13
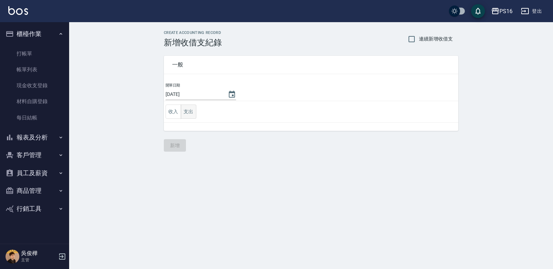
click at [191, 114] on button "支出" at bounding box center [189, 111] width 16 height 14
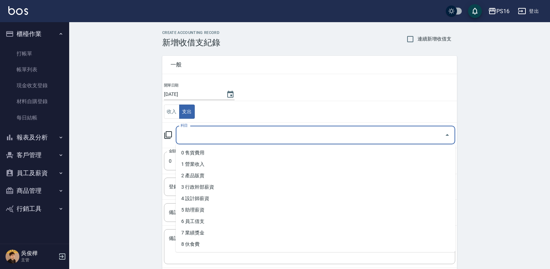
click at [253, 133] on input "科目" at bounding box center [310, 135] width 263 height 12
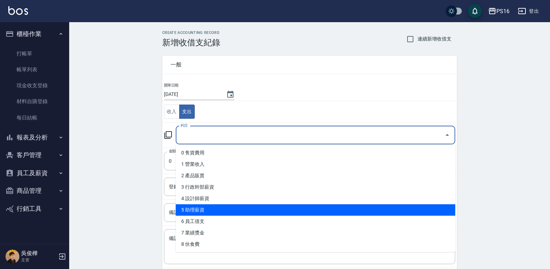
click at [268, 210] on li "5 助理薪資" at bounding box center [315, 209] width 279 height 11
type input "5 助理薪資"
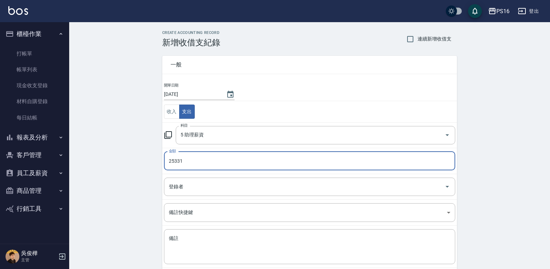
scroll to position [37, 0]
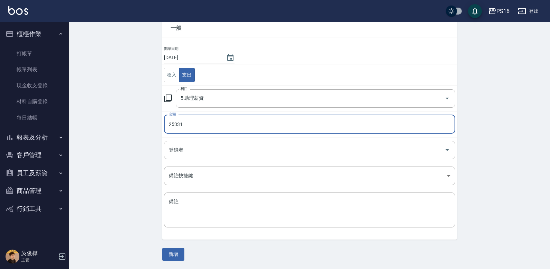
click at [199, 143] on div "登錄者" at bounding box center [309, 150] width 291 height 18
type input "25331"
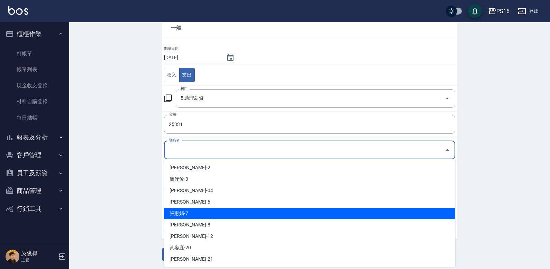
click at [193, 212] on li "張惠娟-7" at bounding box center [309, 212] width 291 height 11
type input "張惠娟-7"
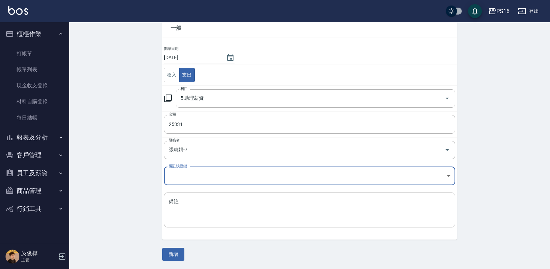
click at [220, 210] on textarea "備註" at bounding box center [309, 210] width 281 height 24
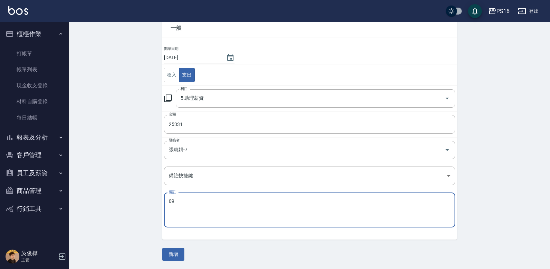
type textarea "0"
type textarea "9月 助理[PERSON_NAME]25331"
click at [173, 254] on button "新增" at bounding box center [173, 253] width 22 height 13
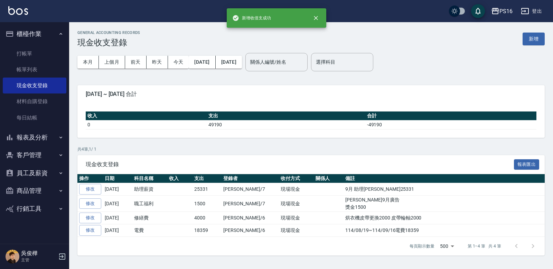
click at [53, 33] on button "櫃檯作業" at bounding box center [35, 34] width 64 height 18
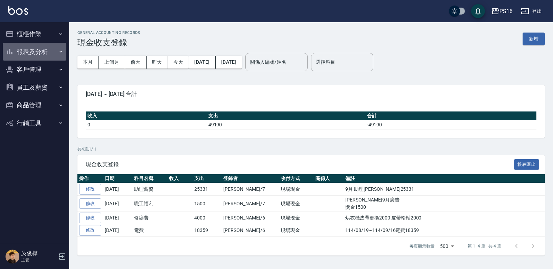
click at [39, 47] on button "報表及分析" at bounding box center [35, 52] width 64 height 18
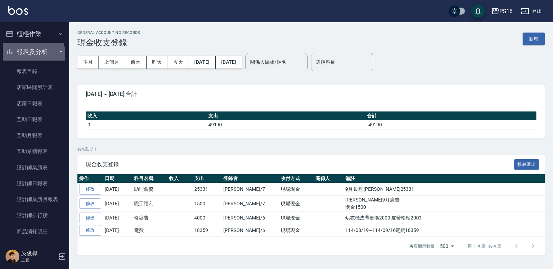
drag, startPoint x: 31, startPoint y: 54, endPoint x: 31, endPoint y: 49, distance: 4.5
click at [31, 52] on button "報表及分析" at bounding box center [35, 52] width 64 height 18
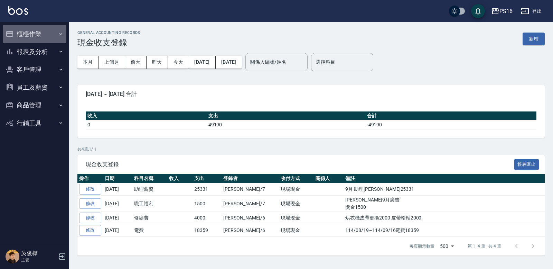
click at [39, 37] on button "櫃檯作業" at bounding box center [35, 34] width 64 height 18
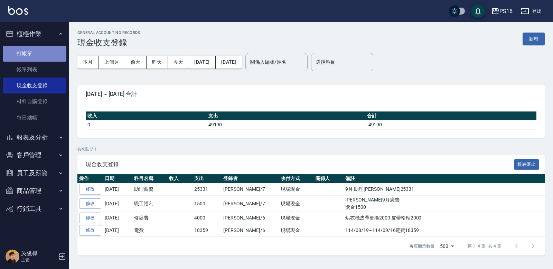
click at [36, 55] on link "打帳單" at bounding box center [35, 54] width 64 height 16
